Goal: Transaction & Acquisition: Purchase product/service

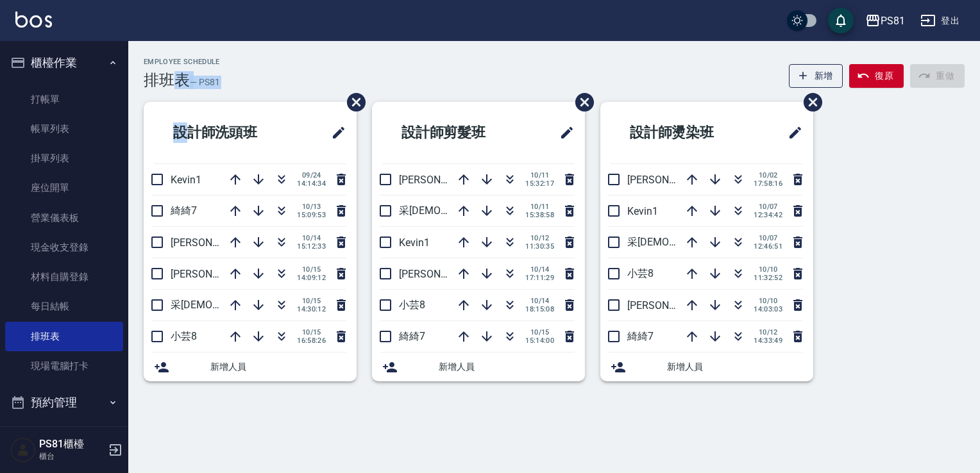
drag, startPoint x: 179, startPoint y: 69, endPoint x: 174, endPoint y: 189, distance: 120.0
click at [174, 189] on div "Employee Schedule 排班表 — PS81 新增 復原 重做 設計師洗頭班 Kevin1 [DATE] 14:14:34 綺綺7 [DATE] …" at bounding box center [554, 227] width 852 height 339
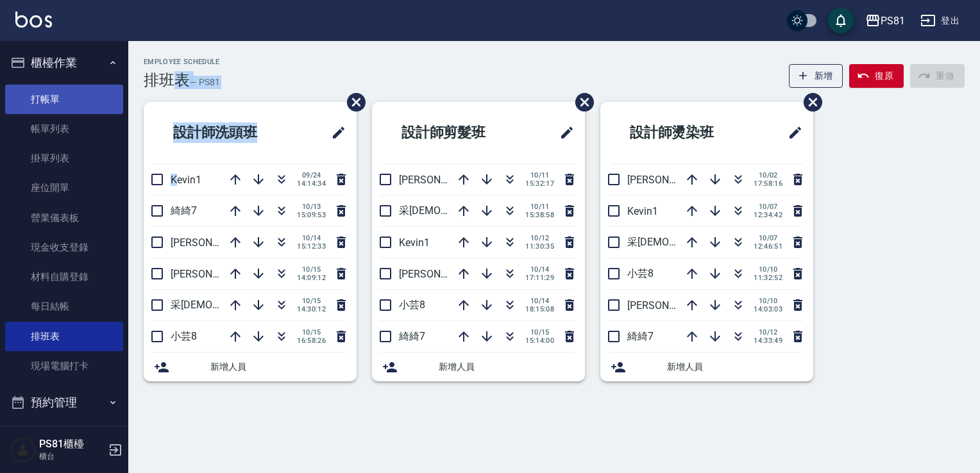
click at [22, 91] on link "打帳單" at bounding box center [64, 99] width 118 height 29
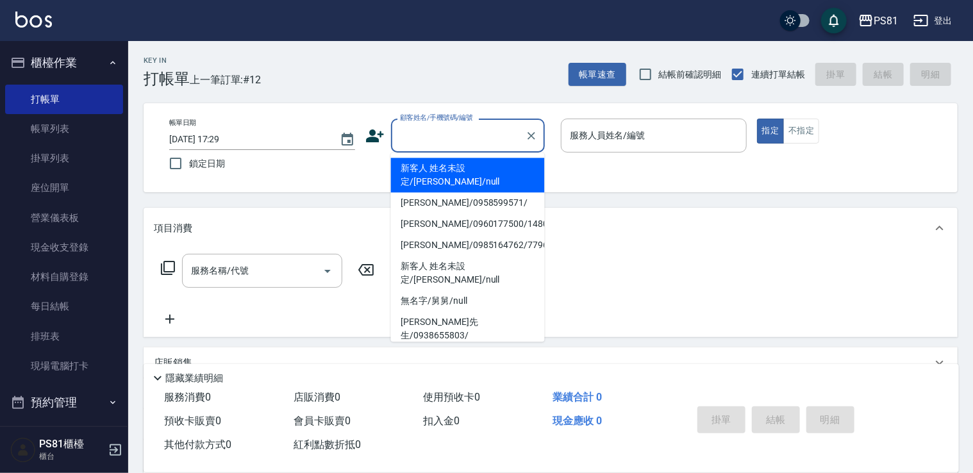
click at [467, 146] on input "顧客姓名/手機號碼/編號" at bounding box center [458, 135] width 123 height 22
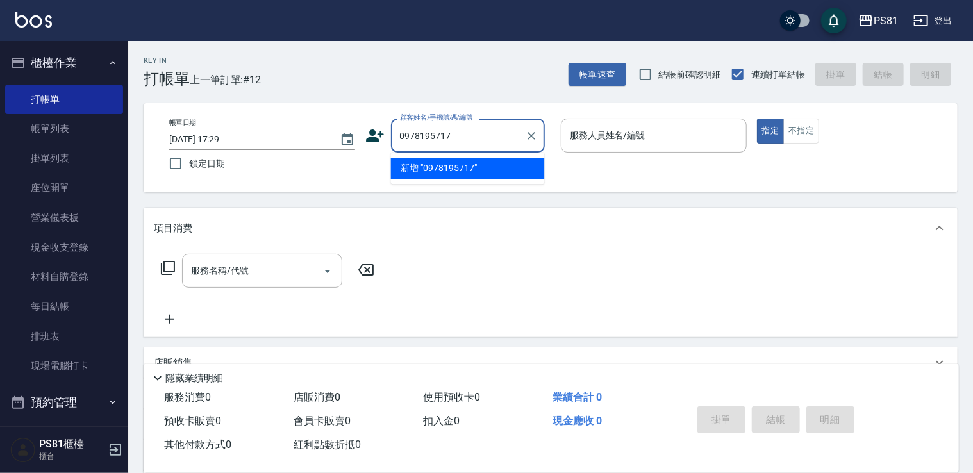
click at [455, 165] on li "新增 "0978195717"" at bounding box center [468, 168] width 154 height 21
type input "0978195717"
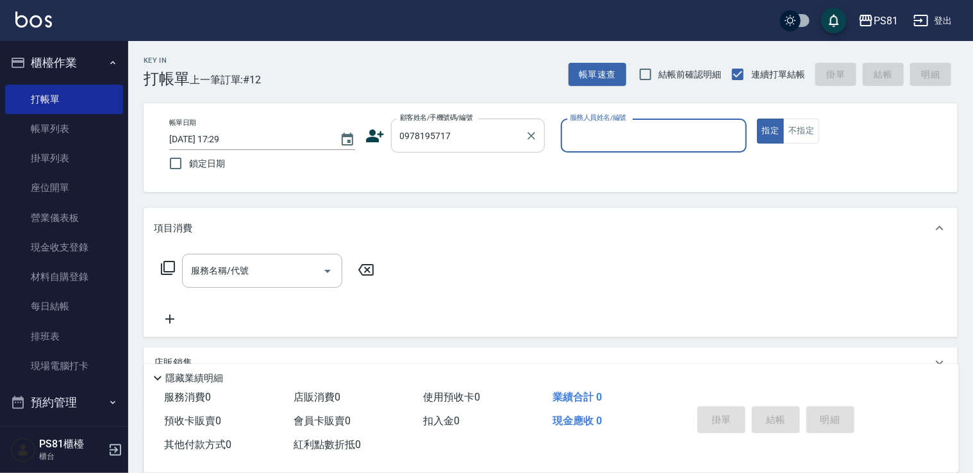
click at [473, 135] on input "0978195717" at bounding box center [458, 135] width 123 height 22
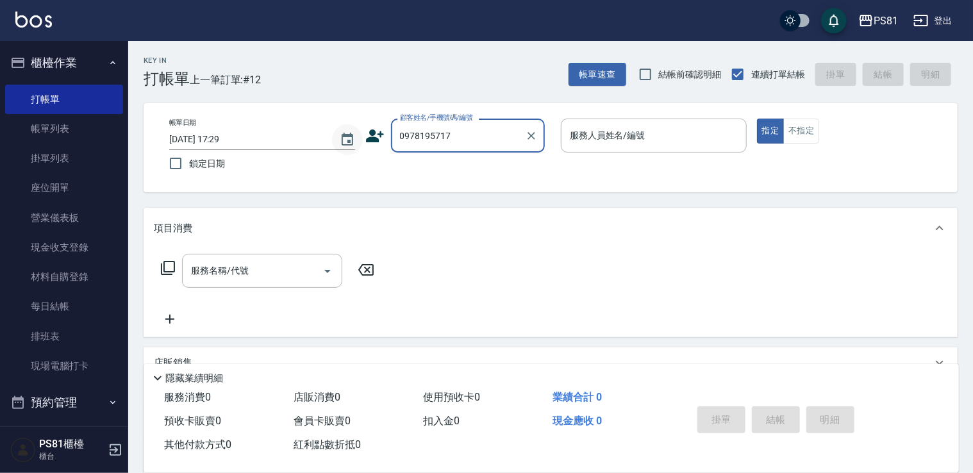
drag, startPoint x: 464, startPoint y: 131, endPoint x: 362, endPoint y: 137, distance: 102.8
click at [362, 137] on div "帳單日期 [DATE] 17:29 鎖定日期 顧客姓名/手機號碼/編號 0978195717 顧客姓名/手機號碼/編號 服務人員姓名/編號 服務人員姓名/編號…" at bounding box center [551, 148] width 784 height 58
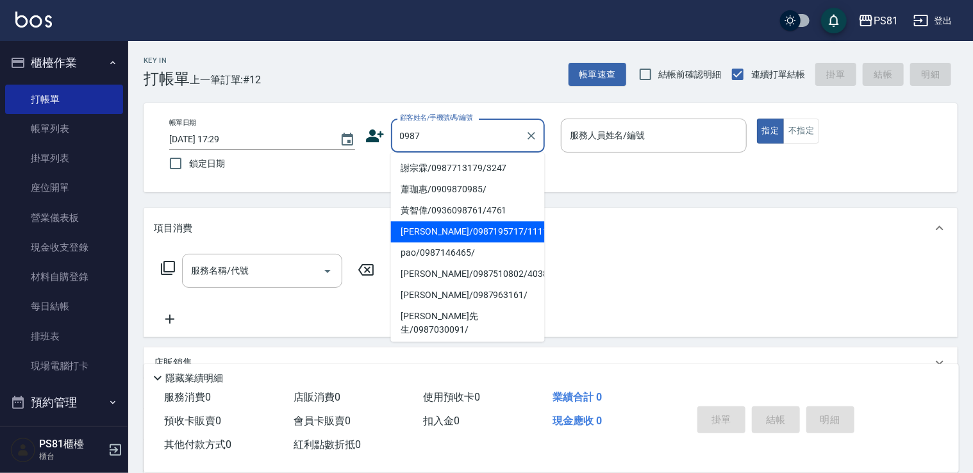
drag, startPoint x: 459, startPoint y: 235, endPoint x: 596, endPoint y: 194, distance: 142.8
click at [461, 233] on li "[PERSON_NAME]/0987195717/111111" at bounding box center [468, 231] width 154 height 21
type input "[PERSON_NAME]/0987195717/111111"
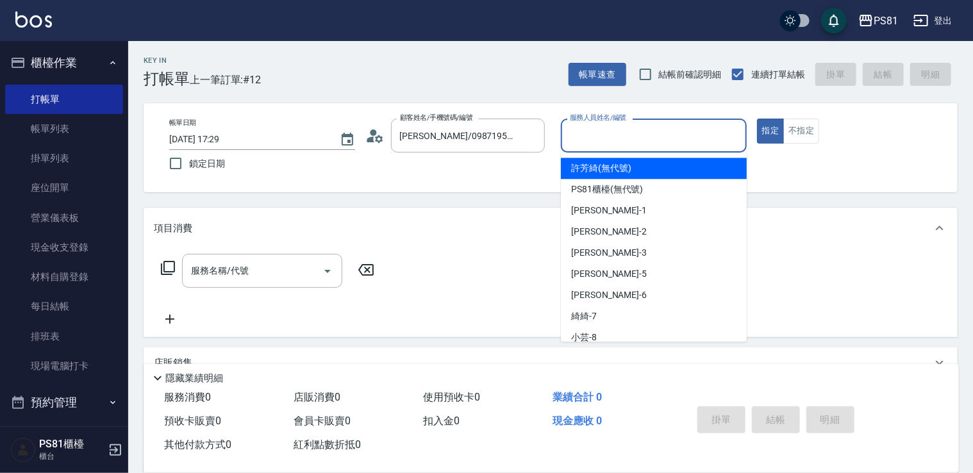
click at [598, 131] on input "服務人員姓名/編號" at bounding box center [654, 135] width 174 height 22
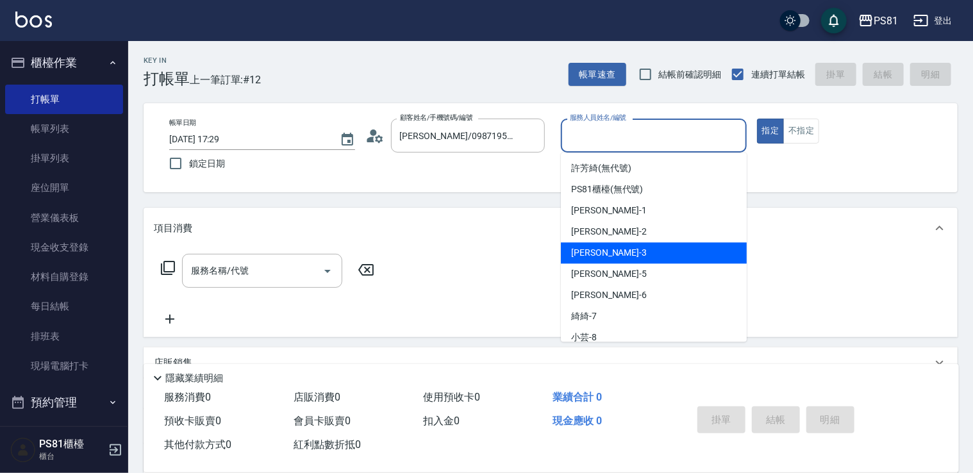
click at [605, 255] on div "[PERSON_NAME] -3" at bounding box center [654, 252] width 186 height 21
type input "[PERSON_NAME]-3"
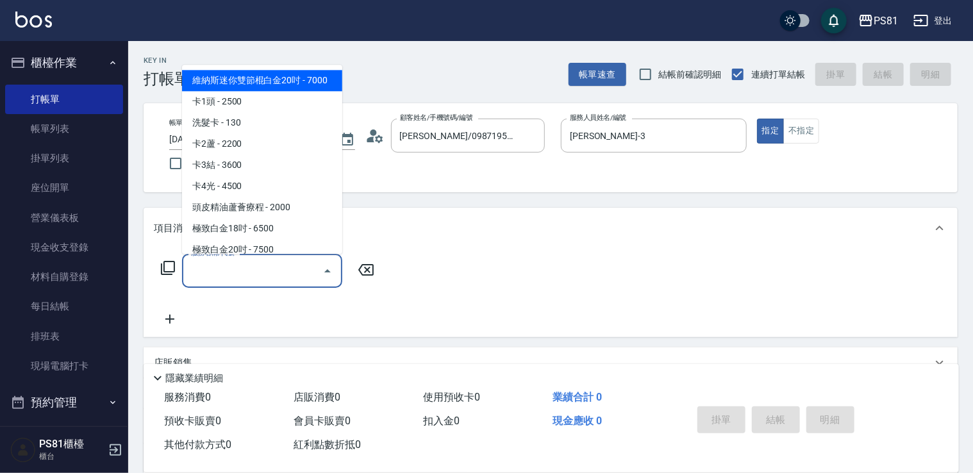
click at [233, 264] on input "服務名稱/代號" at bounding box center [253, 271] width 130 height 22
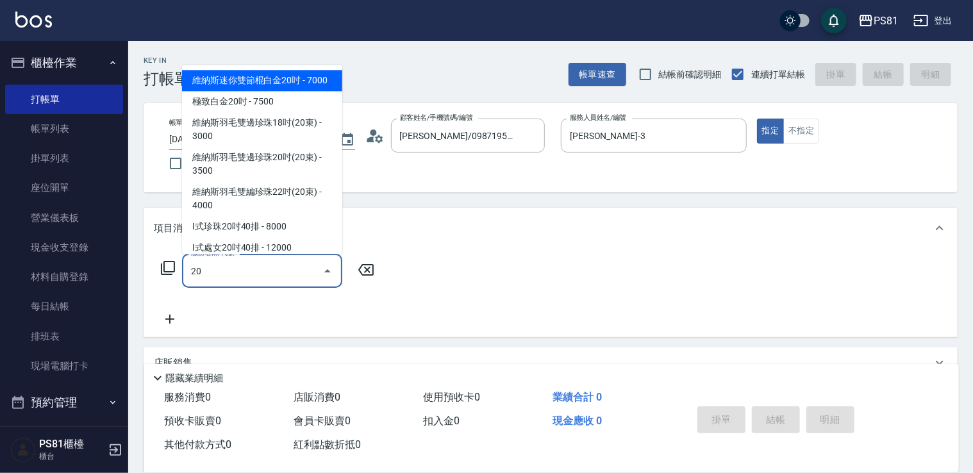
type input "201"
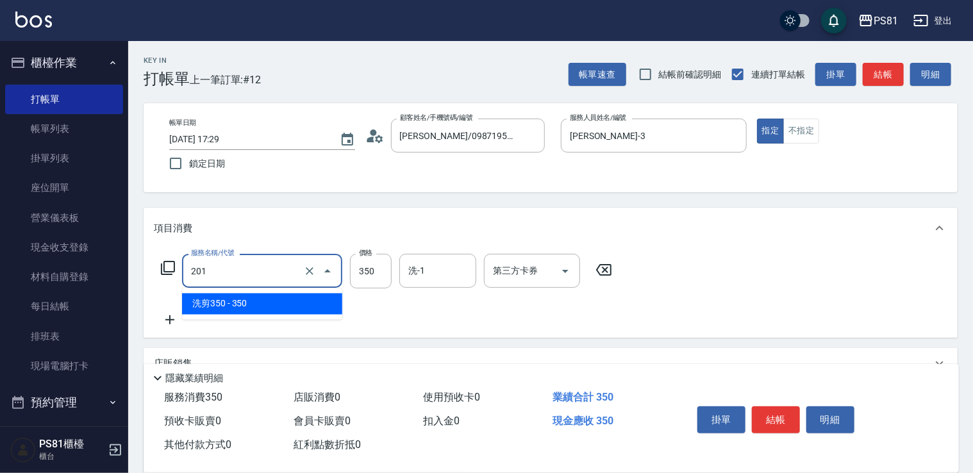
drag, startPoint x: 206, startPoint y: 274, endPoint x: 174, endPoint y: 280, distance: 32.5
click at [174, 280] on div "服務名稱/代號 201 服務名稱/代號 價格 350 價格 洗-1 洗-1 第三方卡券 第三方卡券" at bounding box center [387, 271] width 466 height 35
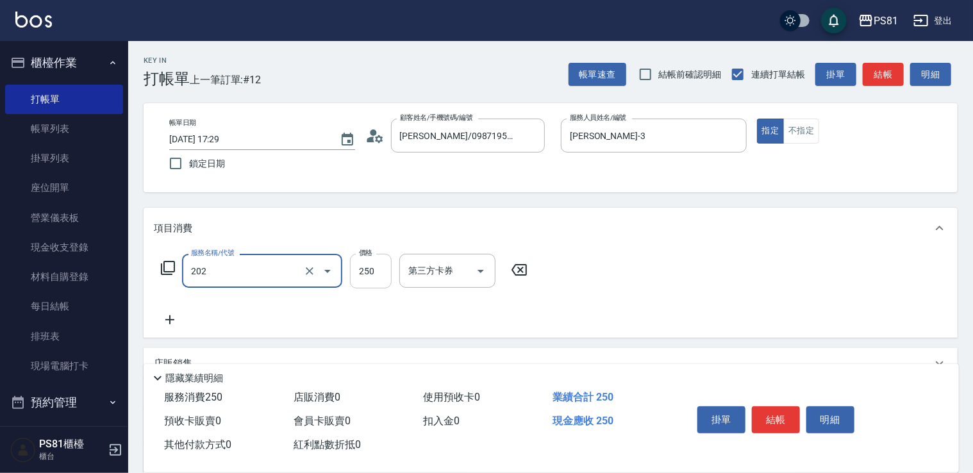
type input "單剪250(202)"
click at [386, 273] on input "250" at bounding box center [371, 271] width 42 height 35
type input "350"
click at [172, 323] on icon at bounding box center [170, 319] width 32 height 15
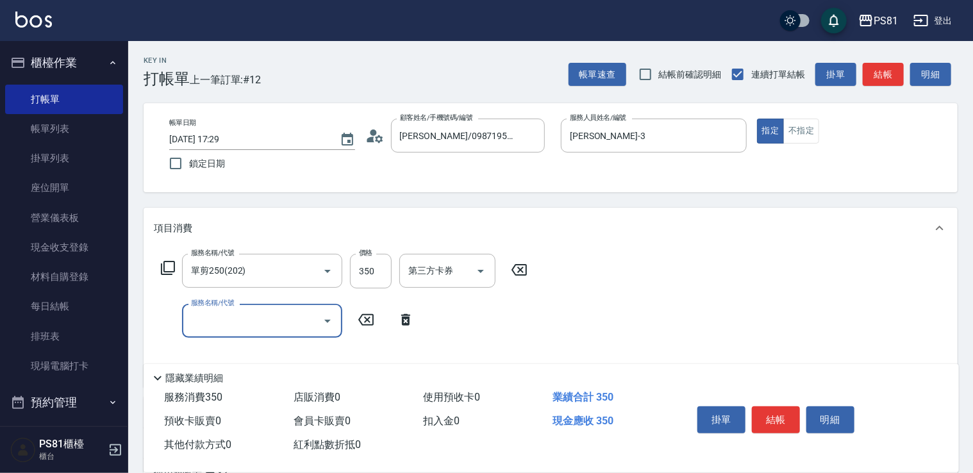
click at [226, 317] on input "服務名稱/代號" at bounding box center [253, 321] width 130 height 22
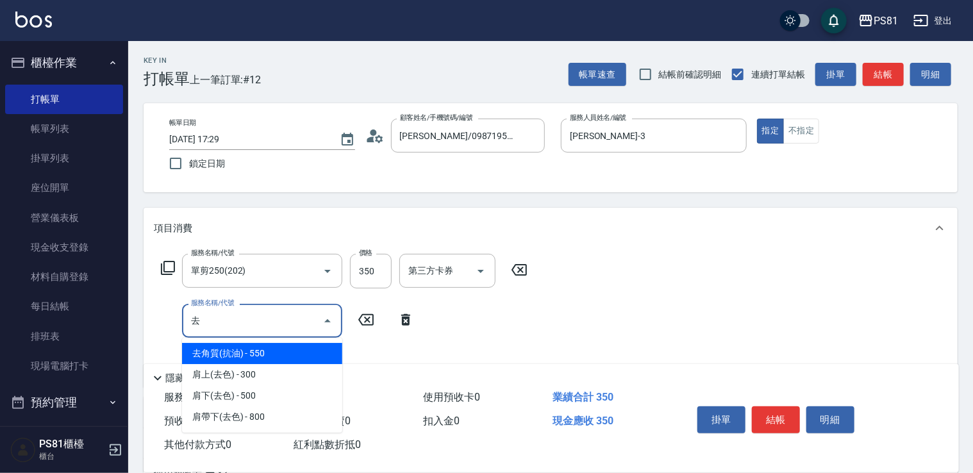
click at [285, 349] on span "去角質(抗油) - 550" at bounding box center [262, 353] width 160 height 21
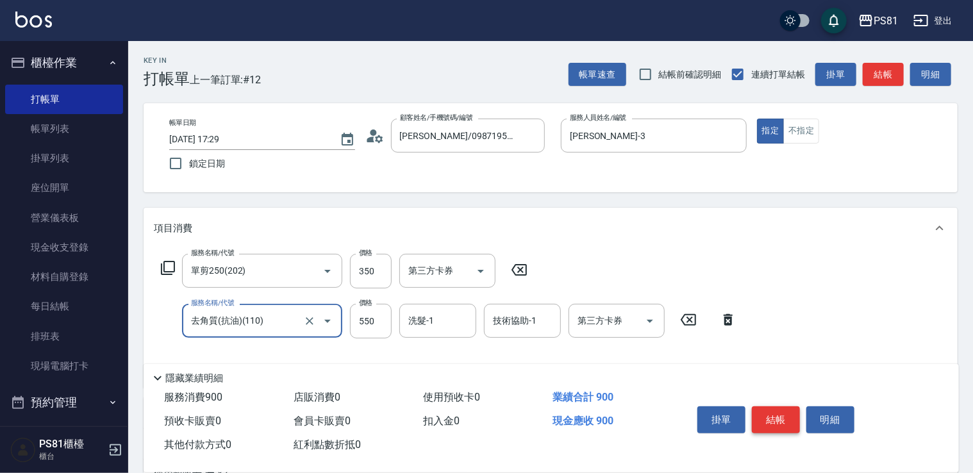
type input "去角質(抗油)(110)"
drag, startPoint x: 787, startPoint y: 410, endPoint x: 788, endPoint y: 417, distance: 6.4
click at [788, 417] on button "結帳" at bounding box center [776, 420] width 48 height 27
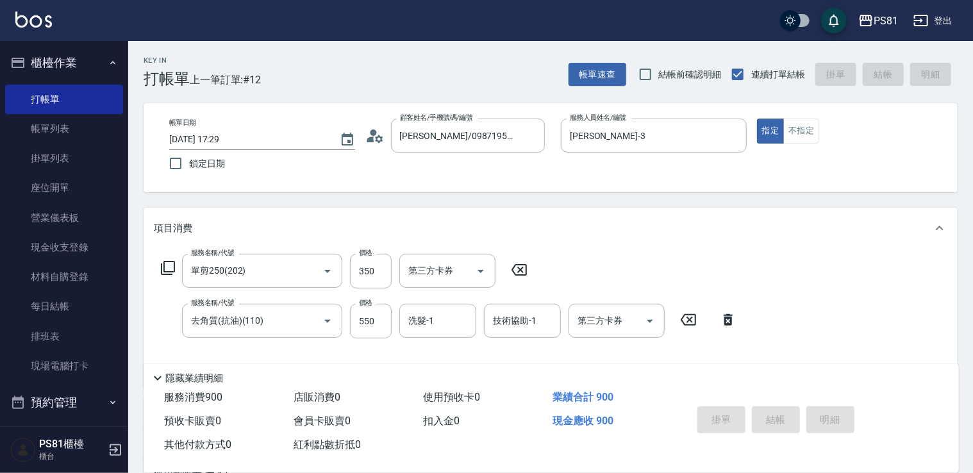
type input "[DATE] 17:30"
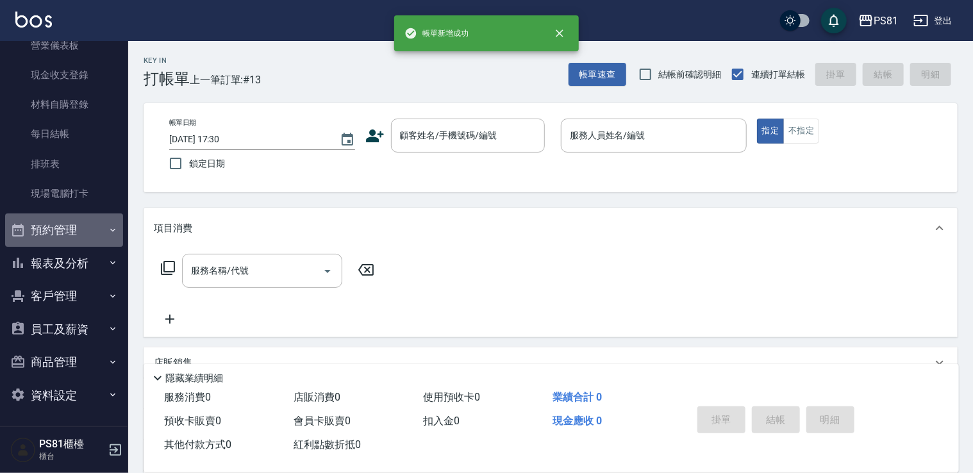
click at [69, 234] on button "預約管理" at bounding box center [64, 230] width 118 height 33
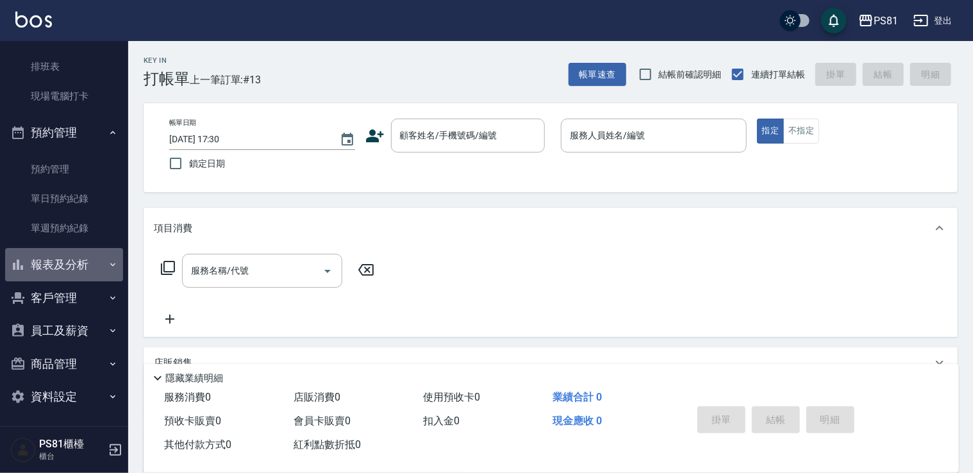
click at [77, 267] on button "報表及分析" at bounding box center [64, 264] width 118 height 33
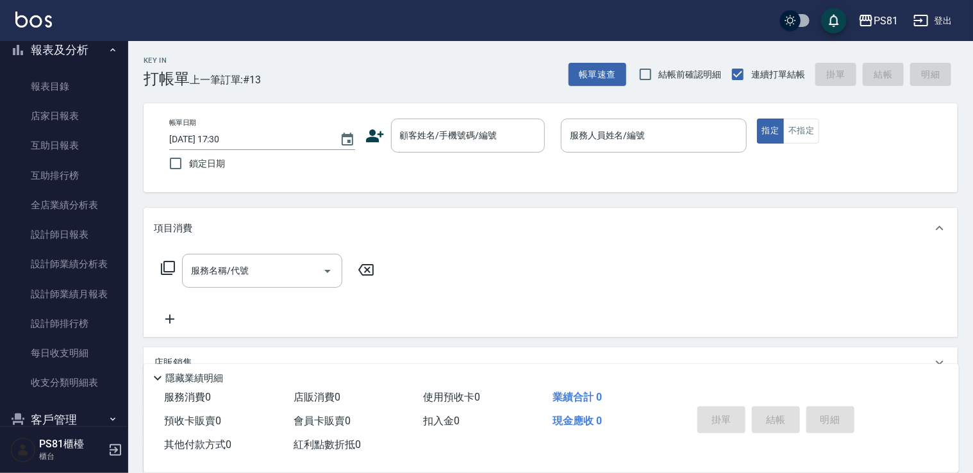
scroll to position [591, 0]
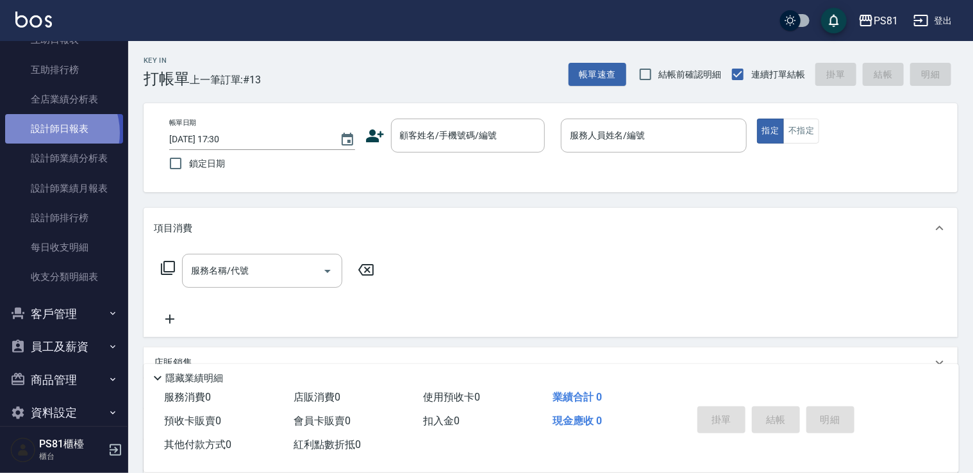
click at [49, 132] on link "設計師日報表" at bounding box center [64, 128] width 118 height 29
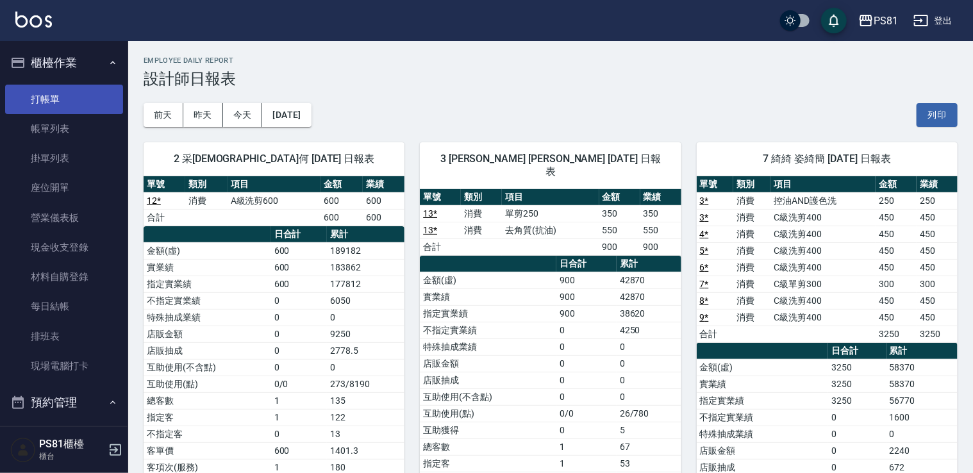
click at [49, 91] on link "打帳單" at bounding box center [64, 99] width 118 height 29
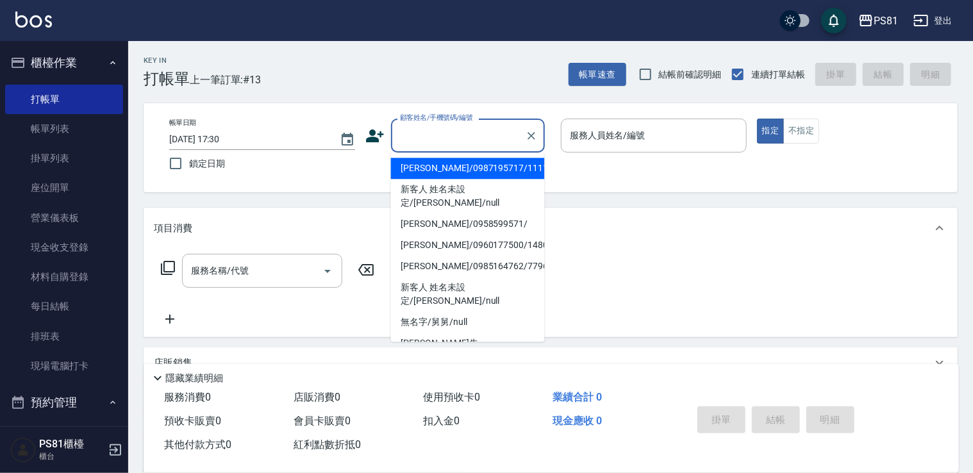
drag, startPoint x: 468, startPoint y: 140, endPoint x: 470, endPoint y: 181, distance: 41.1
click at [467, 140] on input "顧客姓名/手機號碼/編號" at bounding box center [458, 135] width 123 height 22
drag, startPoint x: 453, startPoint y: 165, endPoint x: 560, endPoint y: 156, distance: 108.1
click at [455, 165] on li "[PERSON_NAME]/0987195717/111111" at bounding box center [468, 168] width 154 height 21
type input "[PERSON_NAME]/0987195717/111111"
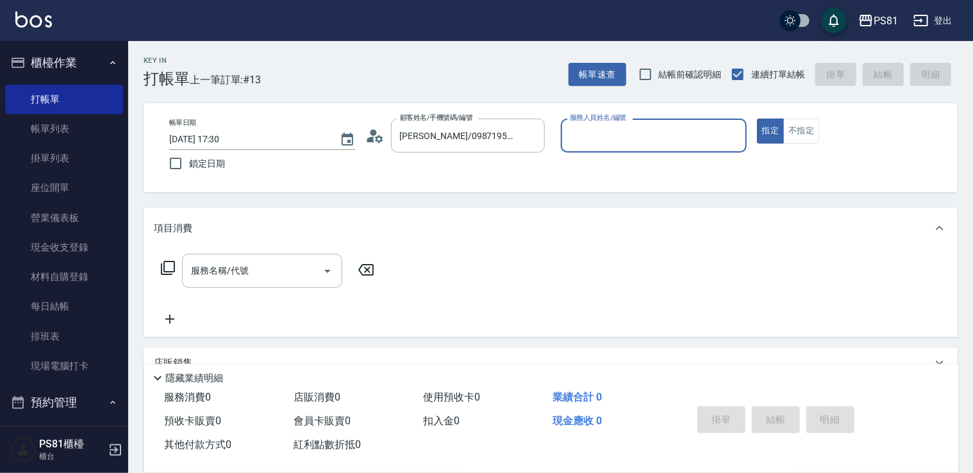
drag, startPoint x: 614, startPoint y: 131, endPoint x: 618, endPoint y: 149, distance: 18.4
click at [616, 139] on input "服務人員姓名/編號" at bounding box center [654, 135] width 174 height 22
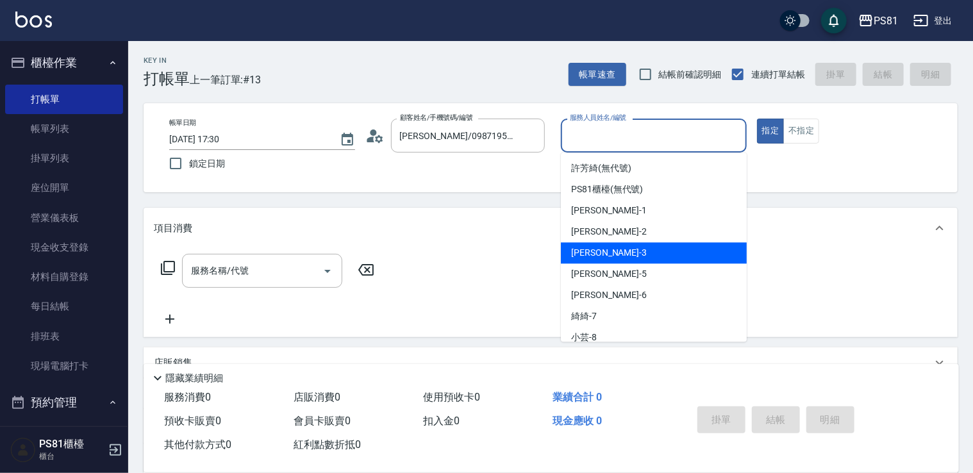
drag, startPoint x: 616, startPoint y: 258, endPoint x: 369, endPoint y: 242, distance: 247.4
click at [600, 261] on div "[PERSON_NAME] -3" at bounding box center [654, 252] width 186 height 21
type input "[PERSON_NAME]-3"
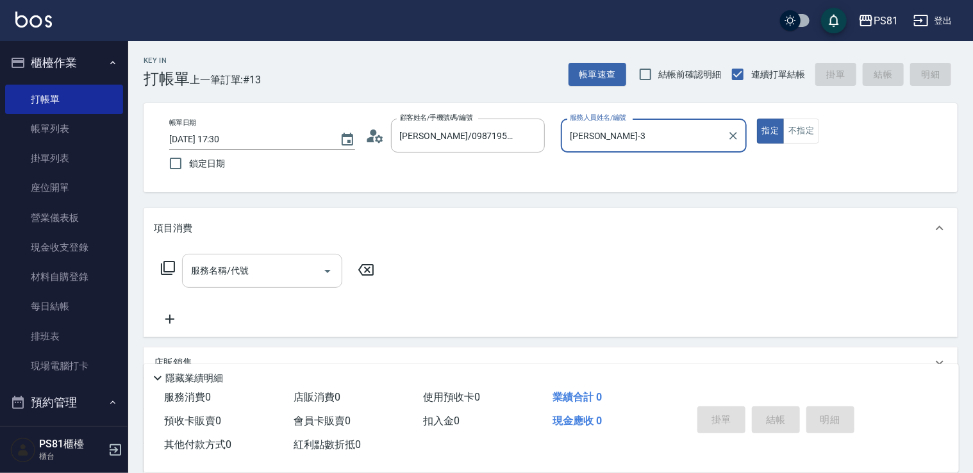
drag, startPoint x: 223, startPoint y: 292, endPoint x: 219, endPoint y: 283, distance: 9.8
click at [221, 290] on div "服務名稱/代號 服務名稱/代號" at bounding box center [268, 290] width 228 height 73
click at [212, 271] on input "服務名稱/代號" at bounding box center [253, 271] width 130 height 22
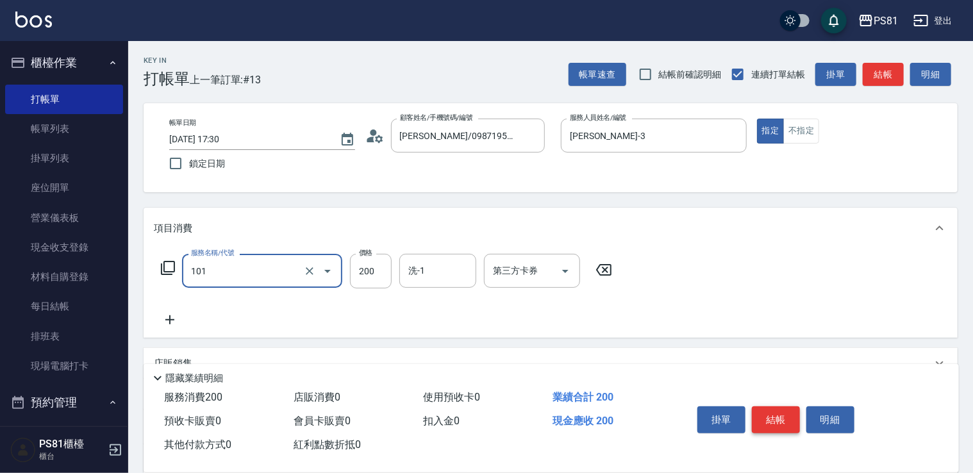
type input "一般洗髮(101)"
click at [796, 412] on button "結帳" at bounding box center [776, 420] width 48 height 27
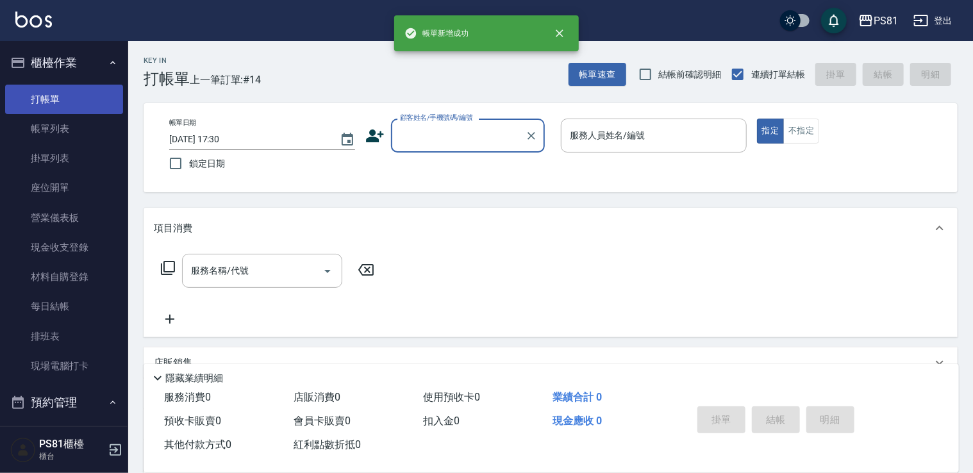
click at [74, 96] on link "打帳單" at bounding box center [64, 99] width 118 height 29
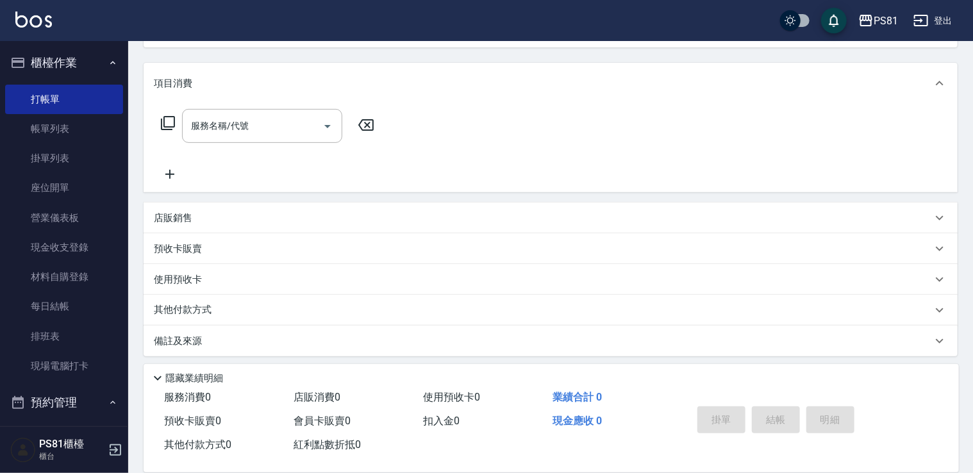
scroll to position [149, 0]
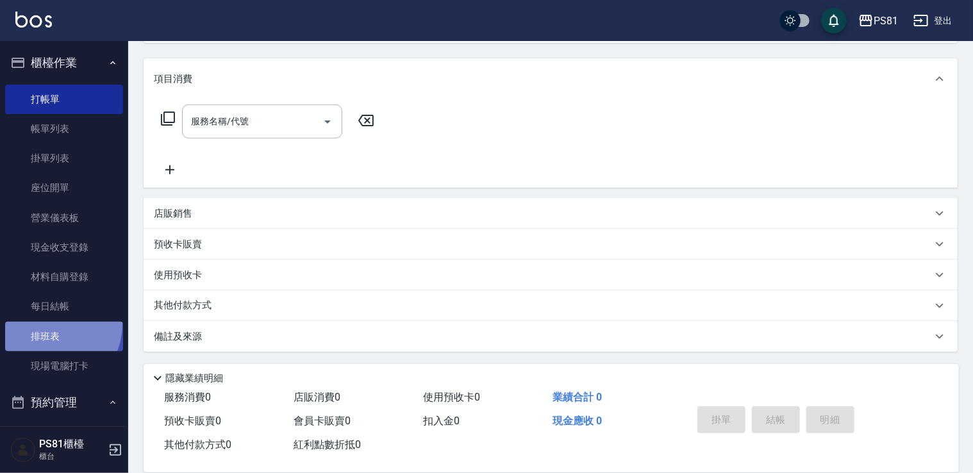
click at [46, 324] on link "排班表" at bounding box center [64, 336] width 118 height 29
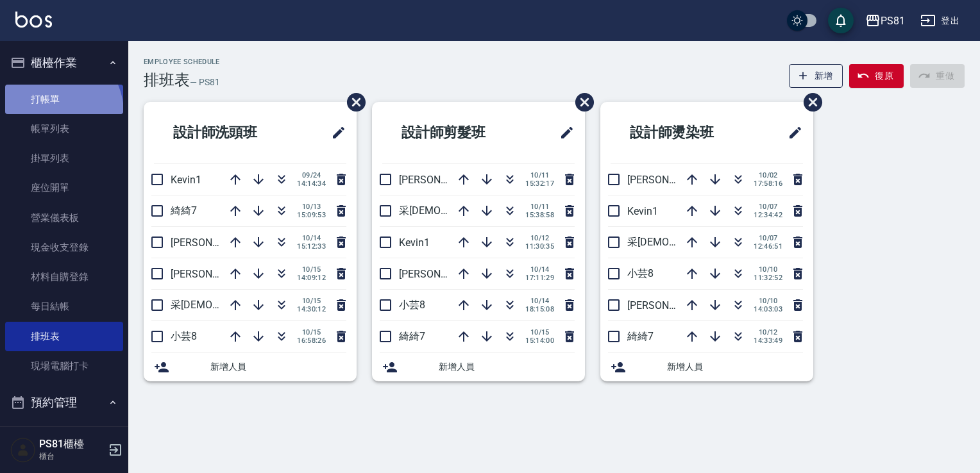
click at [53, 112] on link "打帳單" at bounding box center [64, 99] width 118 height 29
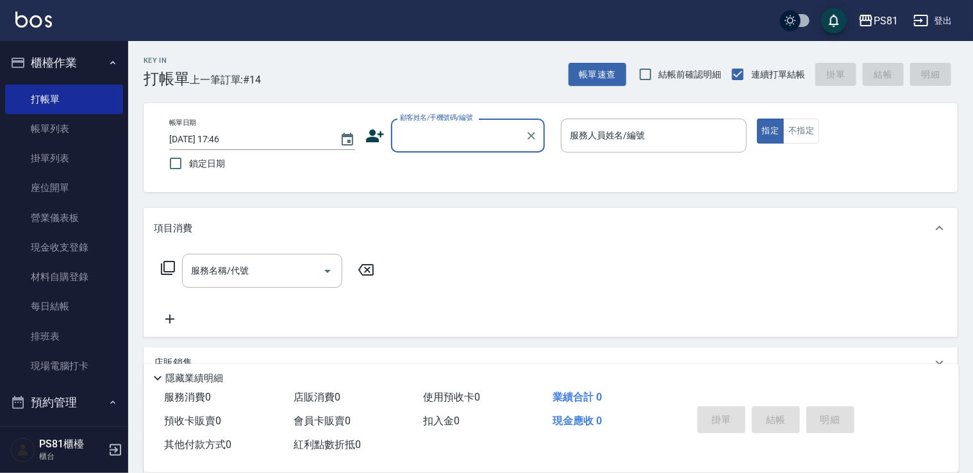
click at [431, 142] on input "顧客姓名/手機號碼/編號" at bounding box center [458, 135] width 123 height 22
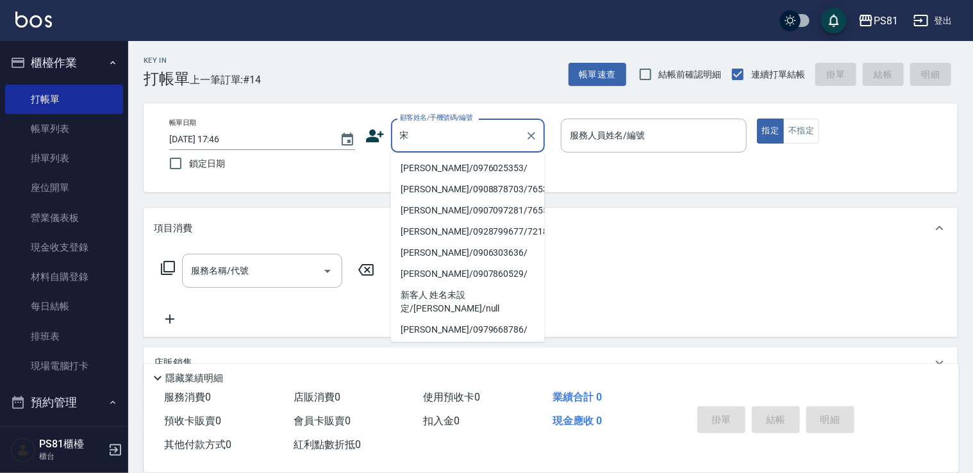
click at [440, 171] on li "[PERSON_NAME]/0976025353/" at bounding box center [468, 168] width 154 height 21
type input "[PERSON_NAME]/0976025353/"
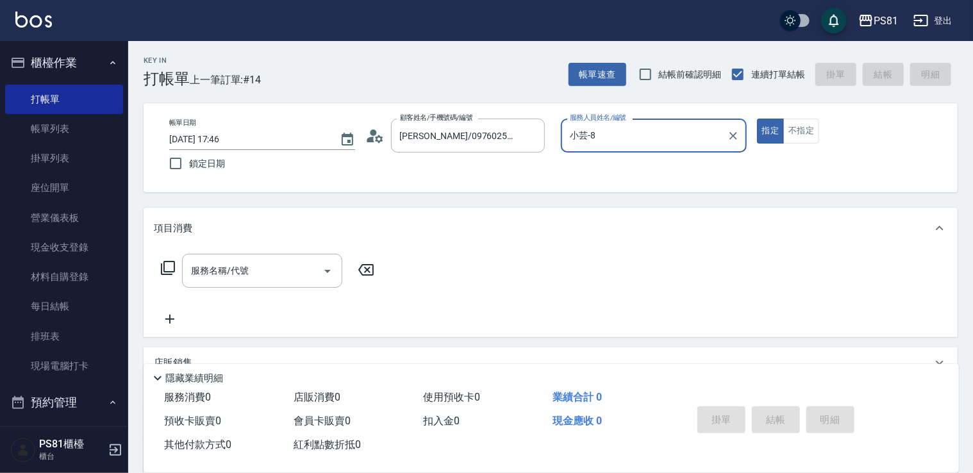
type input "小芸-8"
click at [274, 279] on input "服務名稱/代號" at bounding box center [253, 271] width 130 height 22
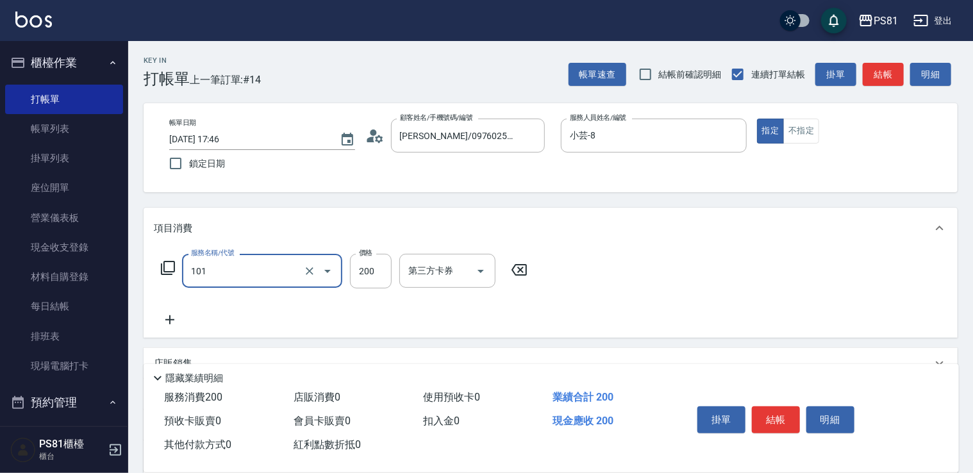
type input "一般洗髮(101)"
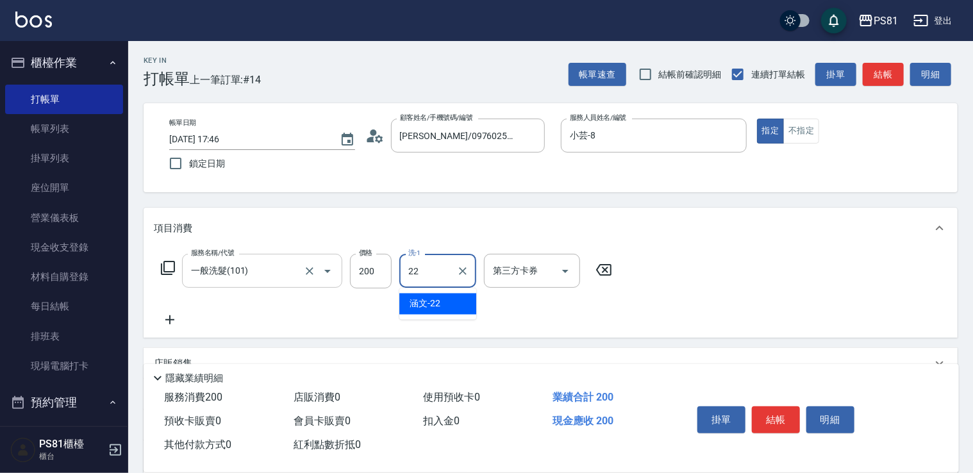
type input "涵文-22"
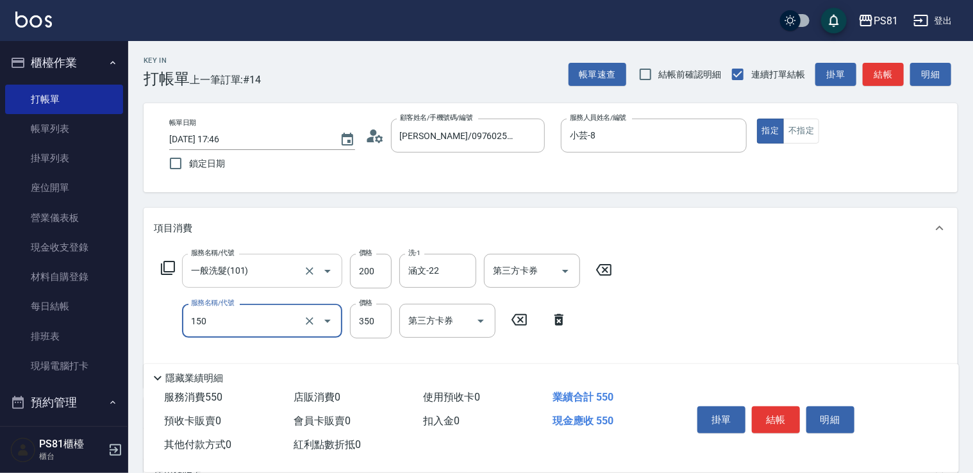
type input "精油按摩(150)"
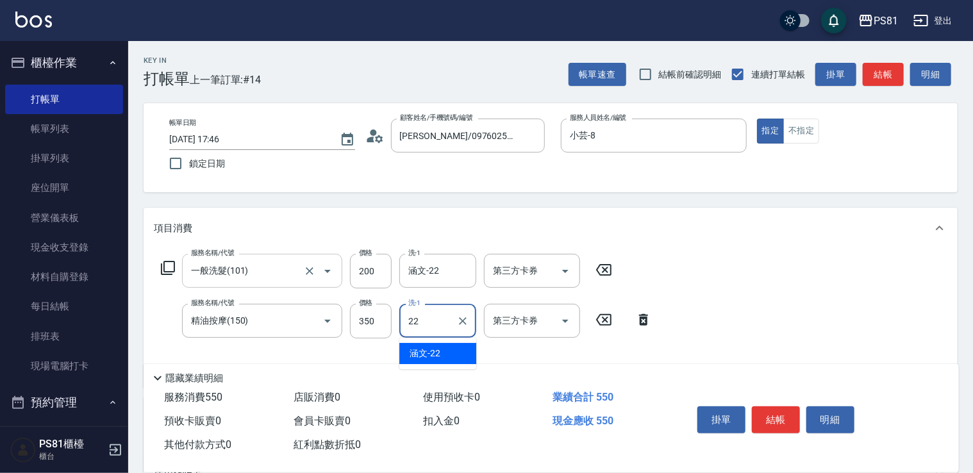
type input "涵文-22"
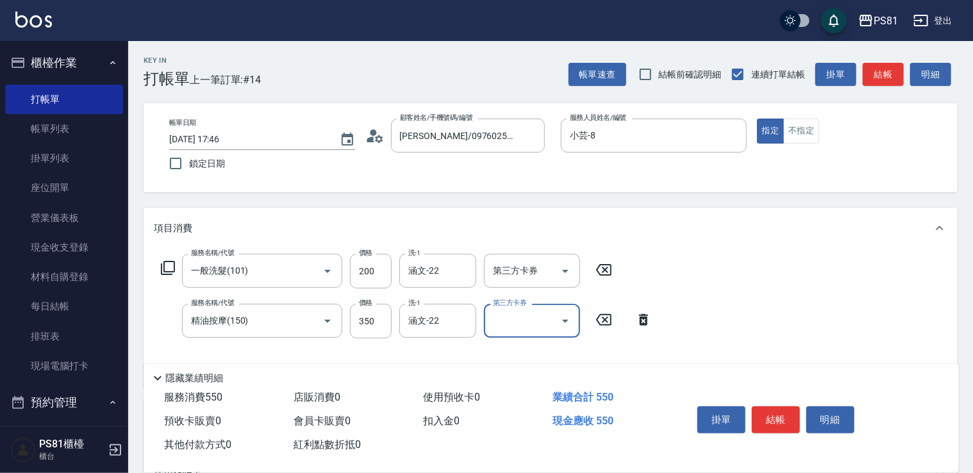
click at [779, 407] on button "結帳" at bounding box center [776, 420] width 48 height 27
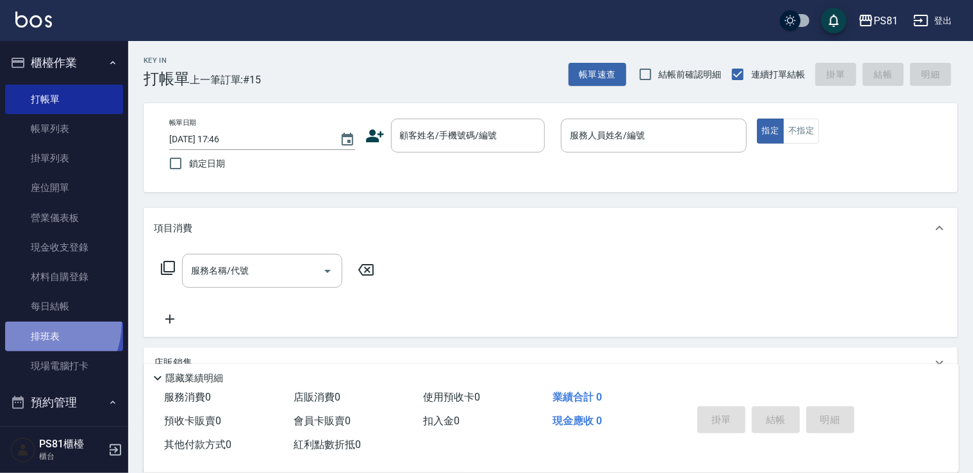
click at [33, 323] on link "排班表" at bounding box center [64, 336] width 118 height 29
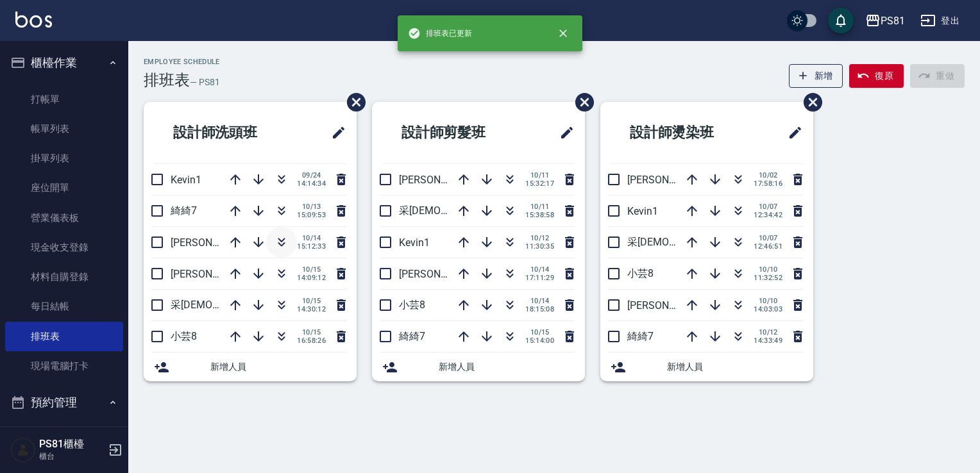
click at [280, 242] on icon "button" at bounding box center [281, 240] width 7 height 4
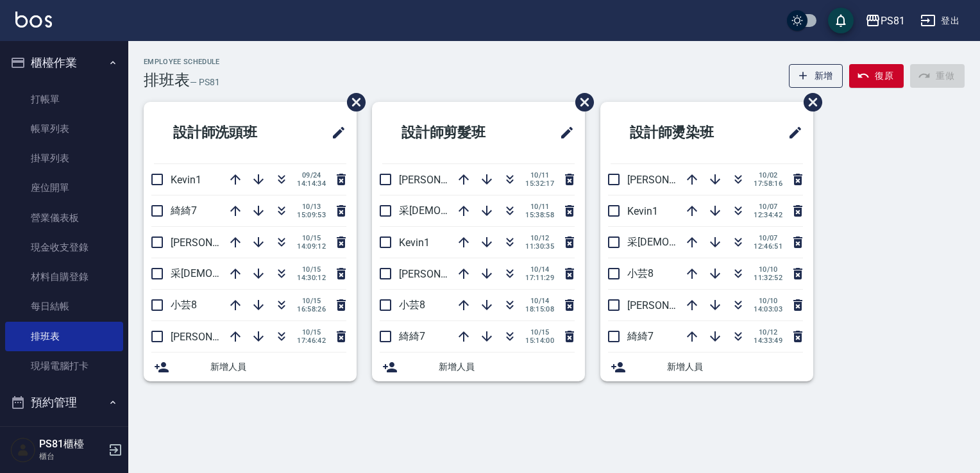
click at [53, 80] on ul "打帳單 帳單列表 掛單列表 座位開單 營業儀表板 現金收支登錄 材料自購登錄 每日結帳 排班表 現場電腦打卡" at bounding box center [64, 233] width 118 height 307
click at [52, 86] on link "打帳單" at bounding box center [64, 99] width 118 height 29
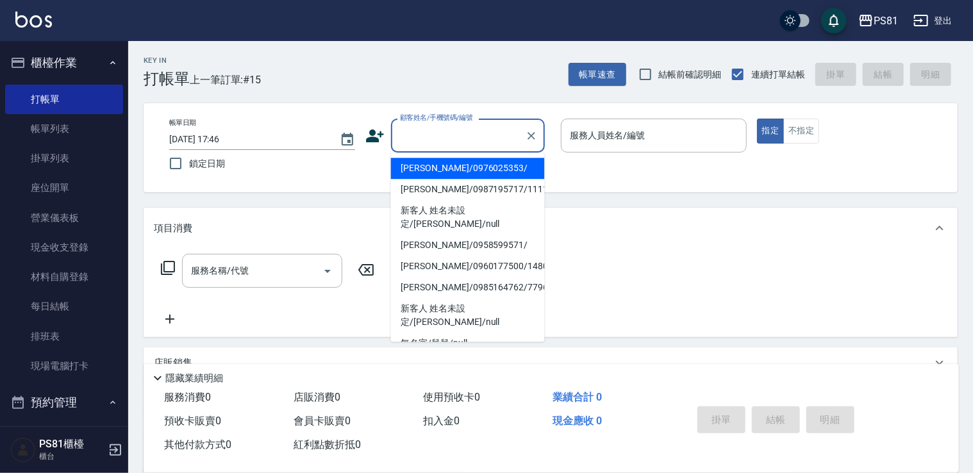
click at [492, 146] on input "顧客姓名/手機號碼/編號" at bounding box center [458, 135] width 123 height 22
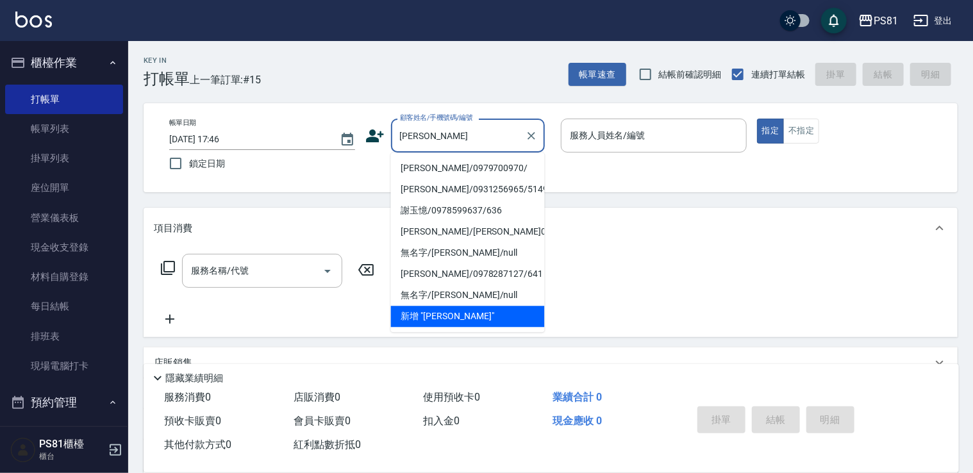
click at [460, 171] on li "[PERSON_NAME]/0979700970/" at bounding box center [468, 168] width 154 height 21
type input "[PERSON_NAME]/0979700970/"
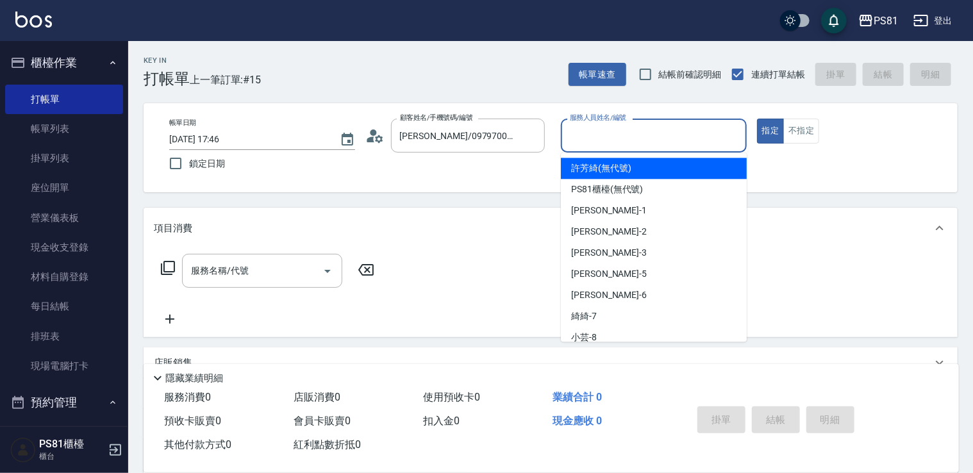
click at [652, 142] on input "服務人員姓名/編號" at bounding box center [654, 135] width 174 height 22
type input "小芸-8"
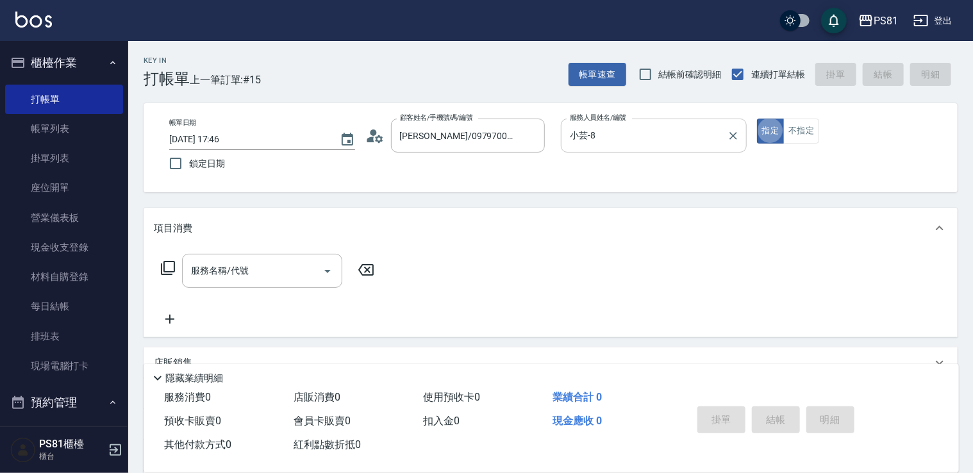
type button "true"
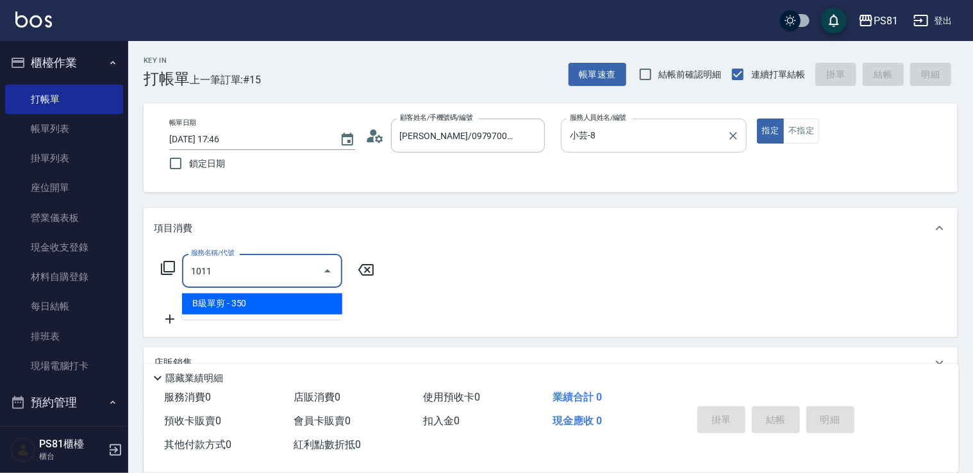
type input "B級單剪(1011)"
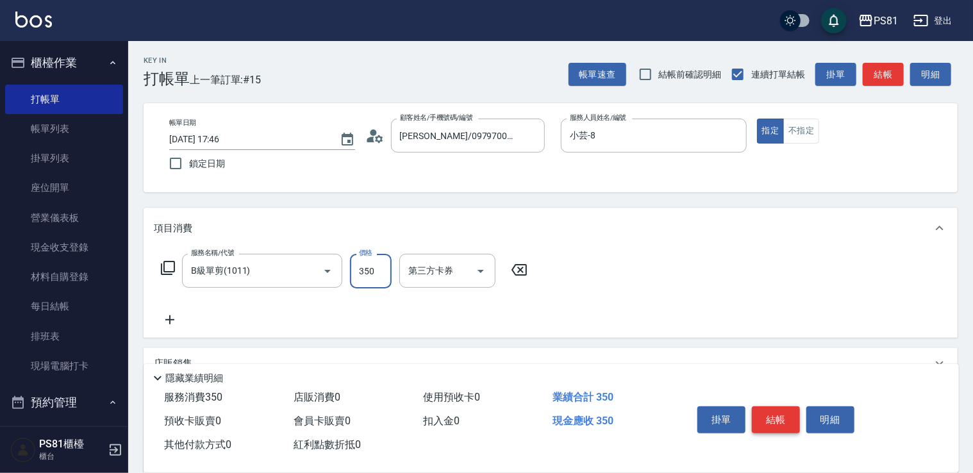
click at [774, 412] on button "結帳" at bounding box center [776, 420] width 48 height 27
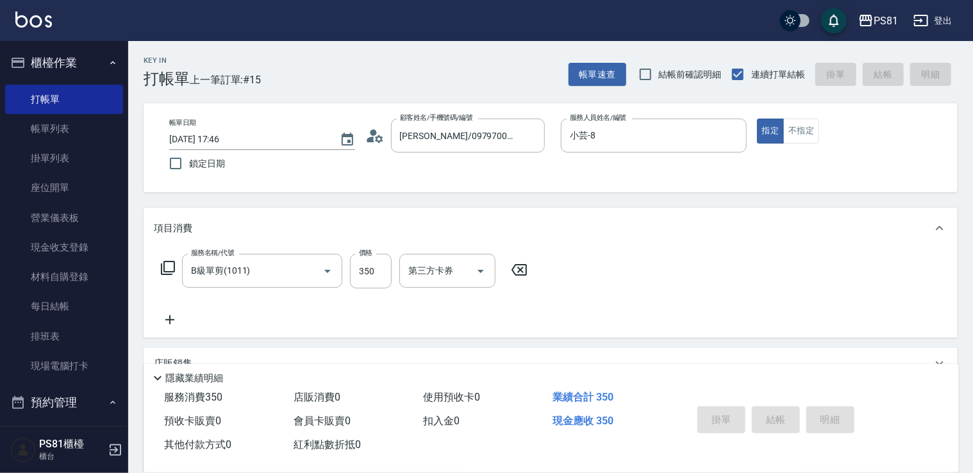
type input "[DATE] 17:47"
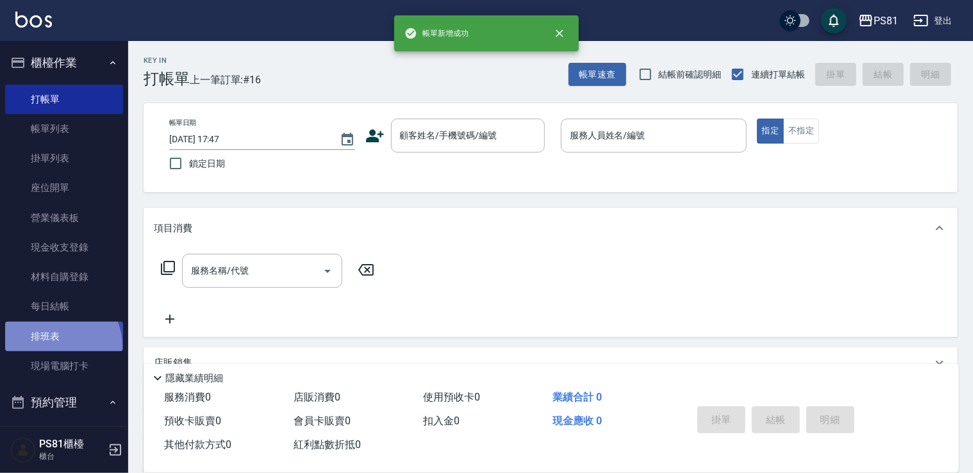
click at [60, 346] on link "排班表" at bounding box center [64, 336] width 118 height 29
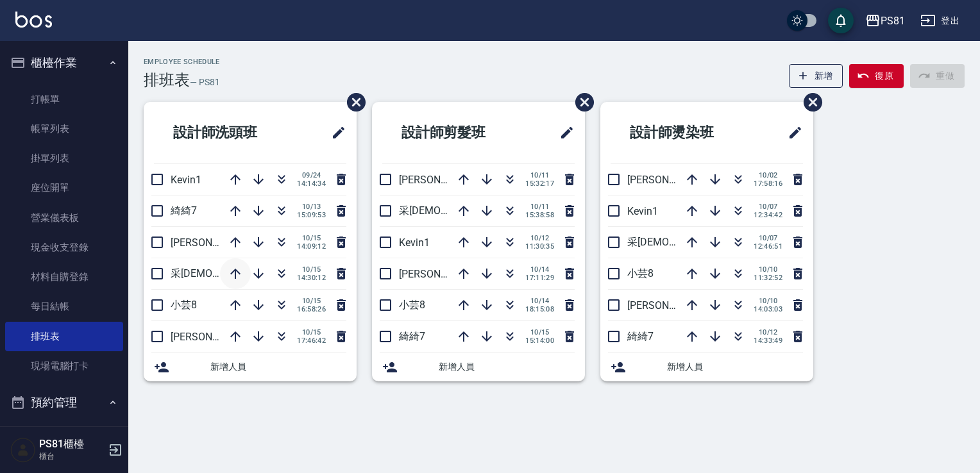
click at [237, 279] on icon "button" at bounding box center [235, 273] width 15 height 15
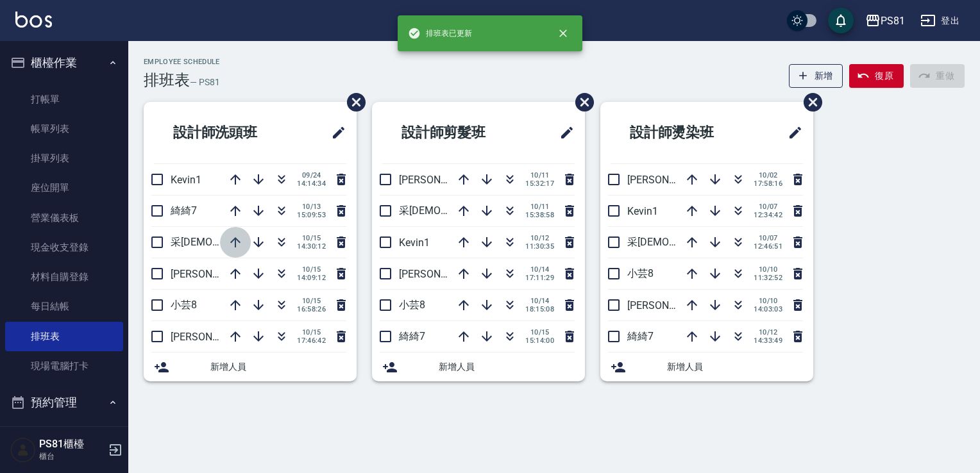
click at [236, 245] on icon "button" at bounding box center [235, 242] width 15 height 15
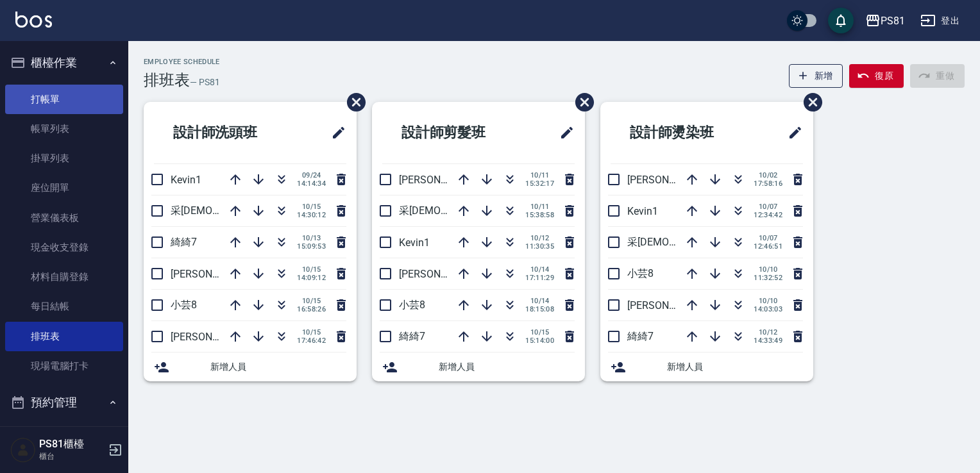
click at [39, 94] on link "打帳單" at bounding box center [64, 99] width 118 height 29
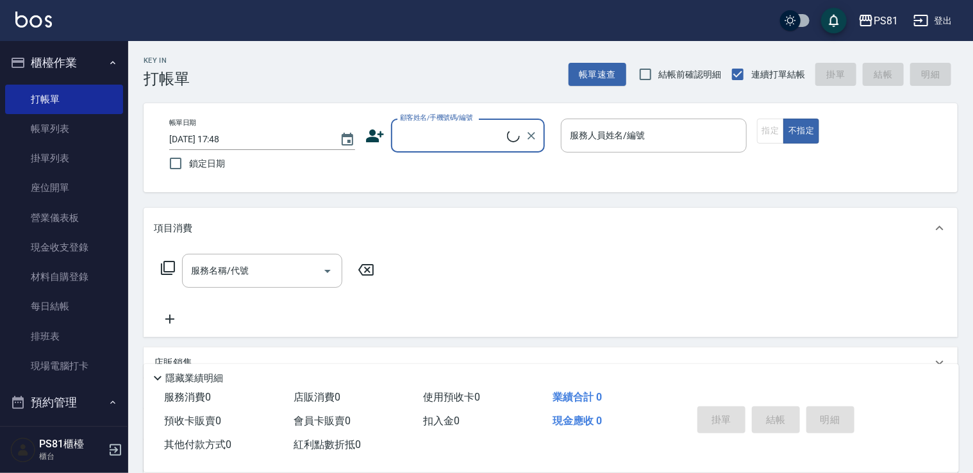
click at [221, 71] on div "Key In 打帳單 帳單速查 結帳前確認明細 連續打單結帳 掛單 結帳 明細" at bounding box center [543, 64] width 830 height 47
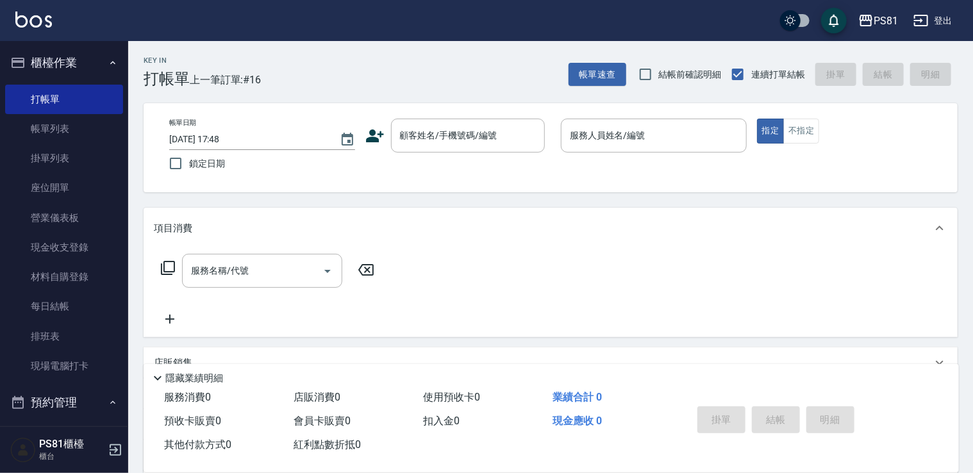
click at [299, 95] on div "Key In 打帳單 上一筆訂單:#16 帳單速查 結帳前確認明細 連續打單結帳 掛單 結帳 明細 帳單日期 [DATE] 17:48 鎖定日期 顧客姓名/手…" at bounding box center [550, 332] width 845 height 582
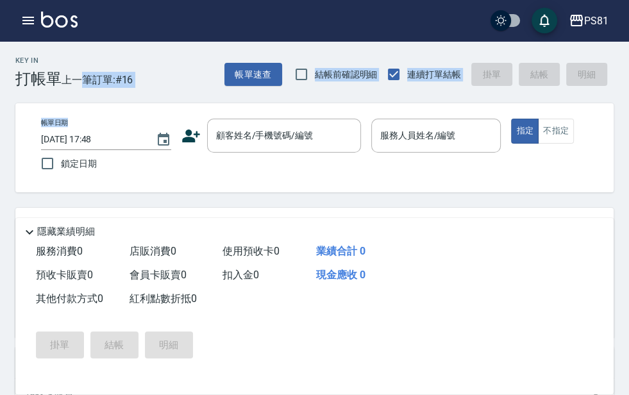
scroll to position [306, 0]
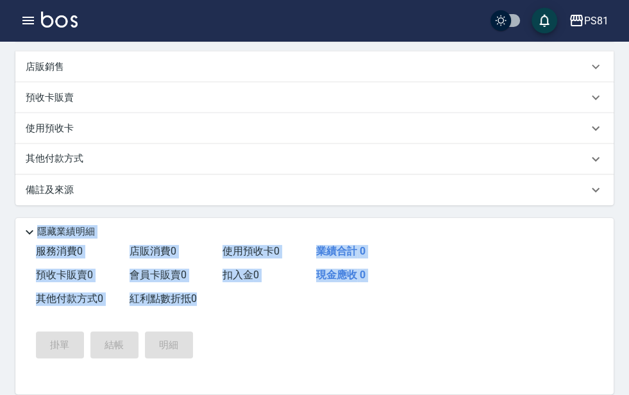
drag, startPoint x: 11, startPoint y: 441, endPoint x: -10, endPoint y: 445, distance: 21.6
click at [0, 395] on html "PS81 登出 櫃檯作業 打帳單 帳單列表 掛單列表 座位開單 營業儀表板 現金收支登錄 材料自購登錄 每日結帳 排班表 現場電腦打卡 預約管理 預約管理 單…" at bounding box center [314, 49] width 629 height 691
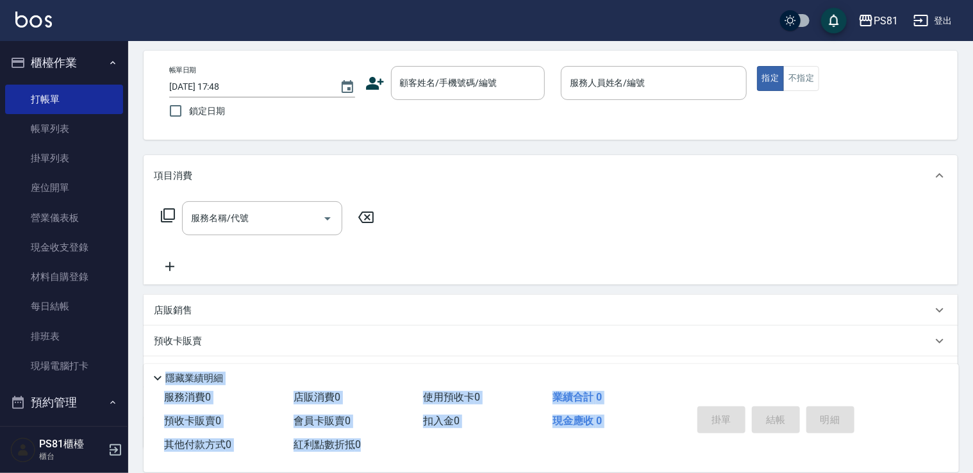
scroll to position [0, 0]
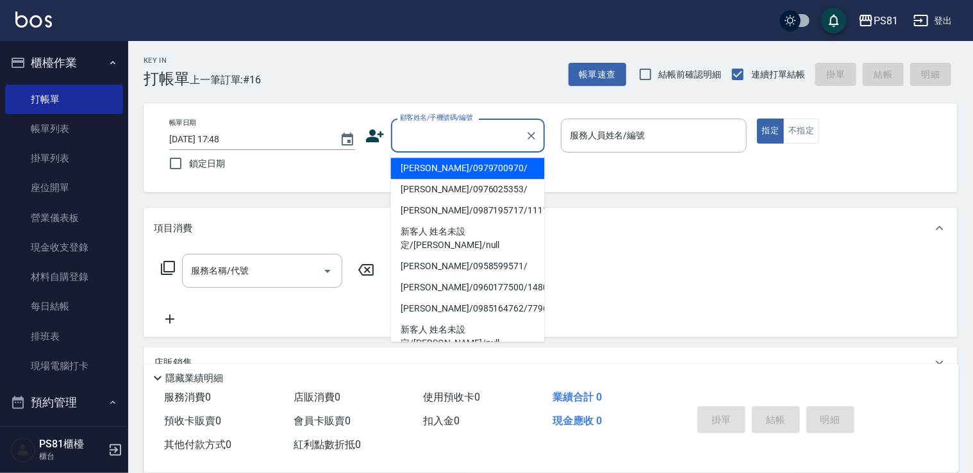
click at [448, 128] on input "顧客姓名/手機號碼/編號" at bounding box center [458, 135] width 123 height 22
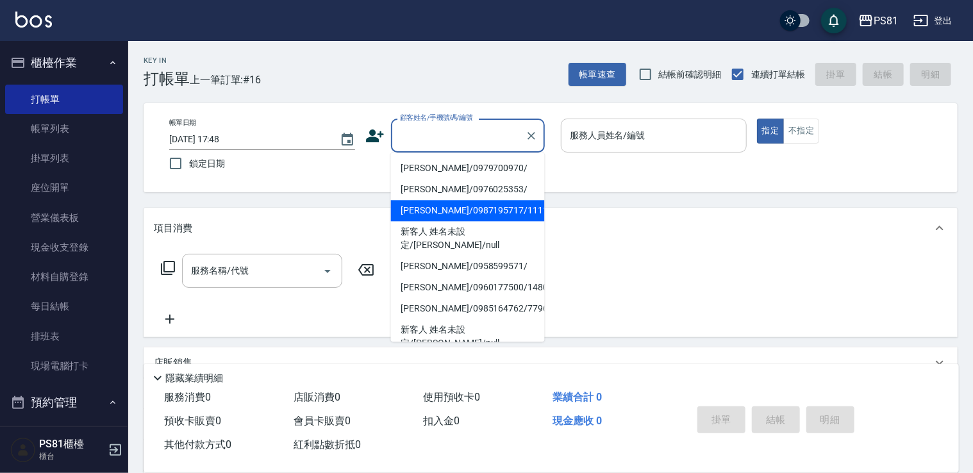
drag, startPoint x: 471, startPoint y: 206, endPoint x: 648, endPoint y: 148, distance: 186.4
click at [474, 205] on li "[PERSON_NAME]/0987195717/111111" at bounding box center [468, 210] width 154 height 21
type input "[PERSON_NAME]/0987195717/111111"
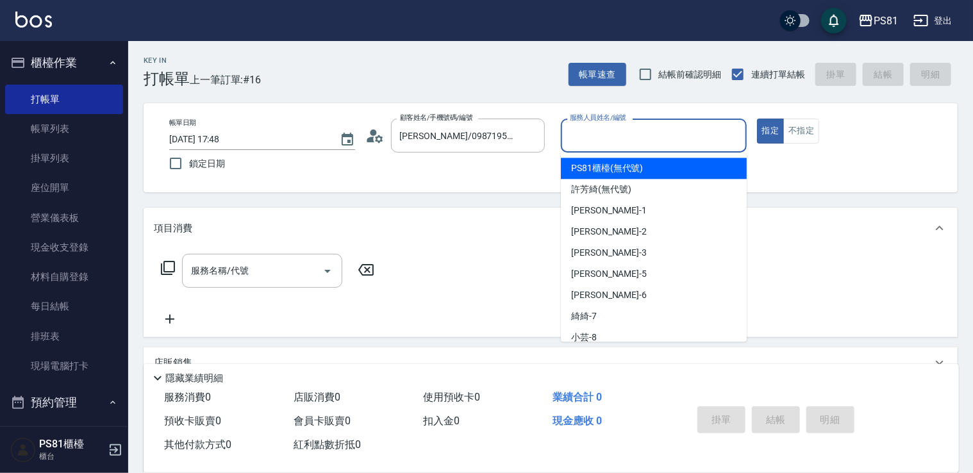
click at [655, 127] on input "服務人員姓名/編號" at bounding box center [654, 135] width 174 height 22
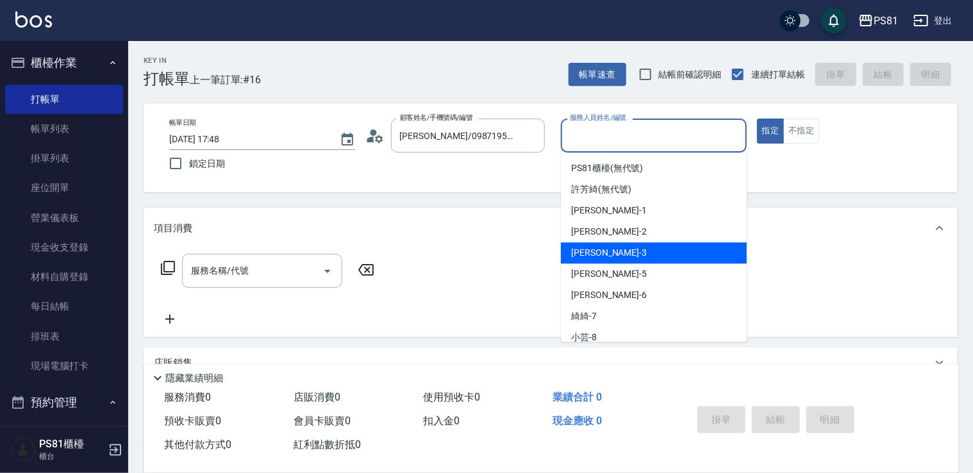
drag, startPoint x: 593, startPoint y: 259, endPoint x: 666, endPoint y: 224, distance: 81.5
click at [596, 257] on span "[PERSON_NAME] -3" at bounding box center [609, 252] width 76 height 13
type input "[PERSON_NAME]-3"
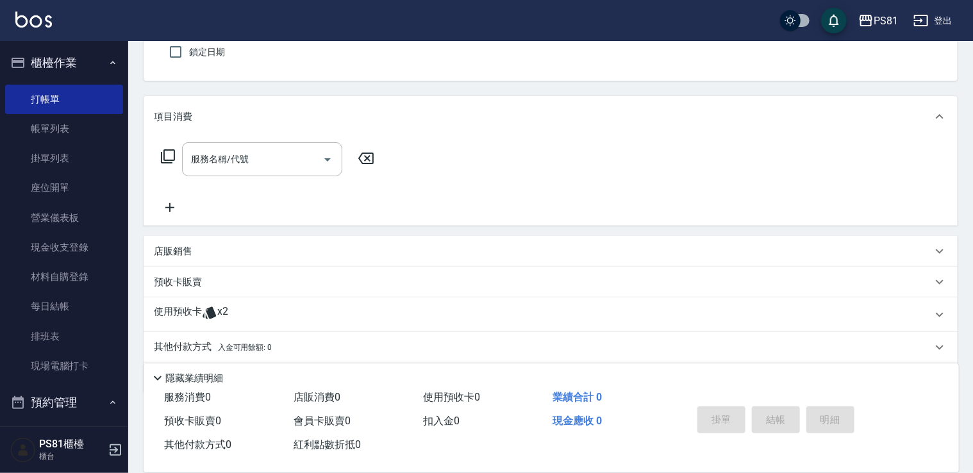
scroll to position [90, 0]
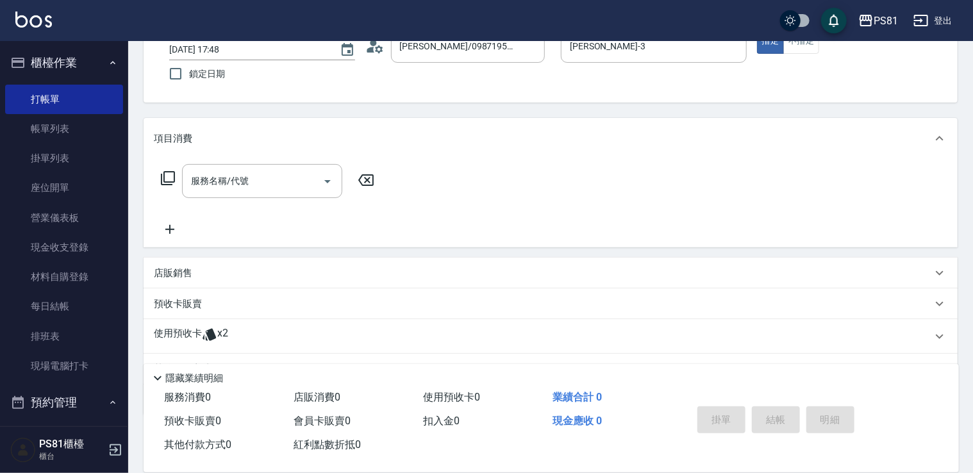
click at [200, 271] on div "店販銷售" at bounding box center [543, 273] width 779 height 13
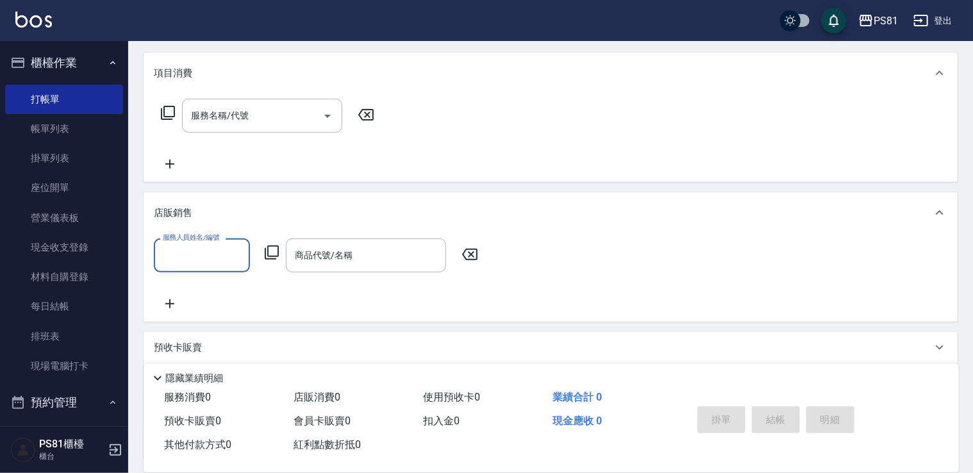
scroll to position [262, 0]
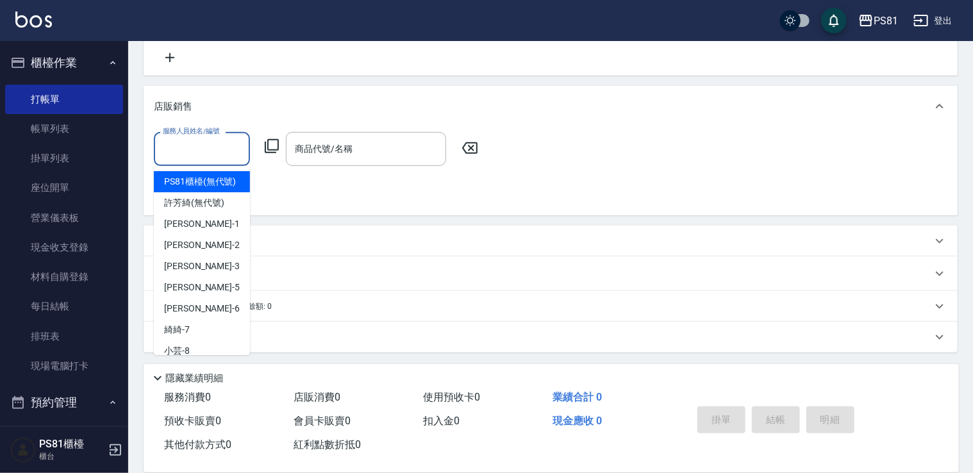
click at [200, 147] on input "服務人員姓名/編號" at bounding box center [202, 149] width 85 height 22
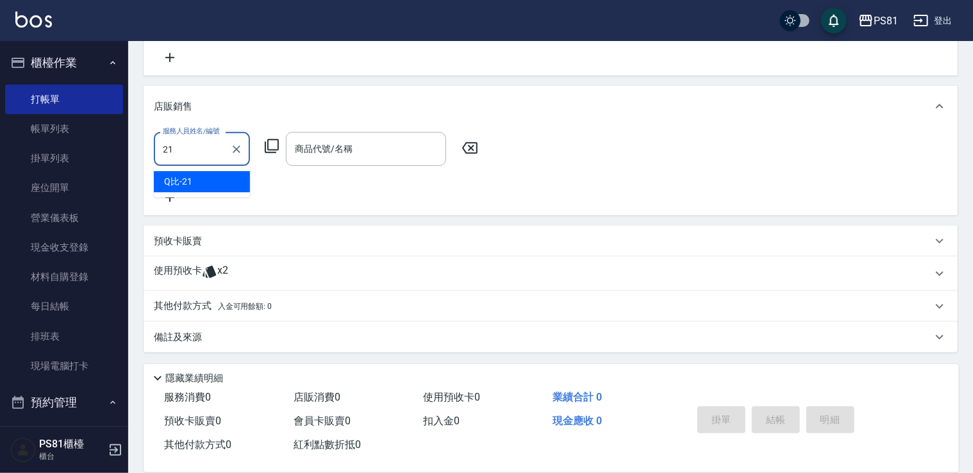
type input "Q比-21"
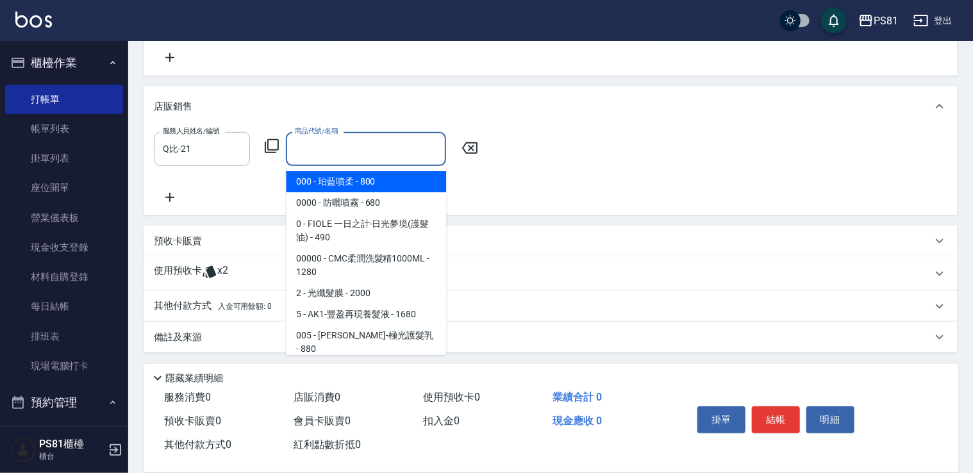
click at [302, 150] on input "商品代號/名稱" at bounding box center [366, 149] width 149 height 22
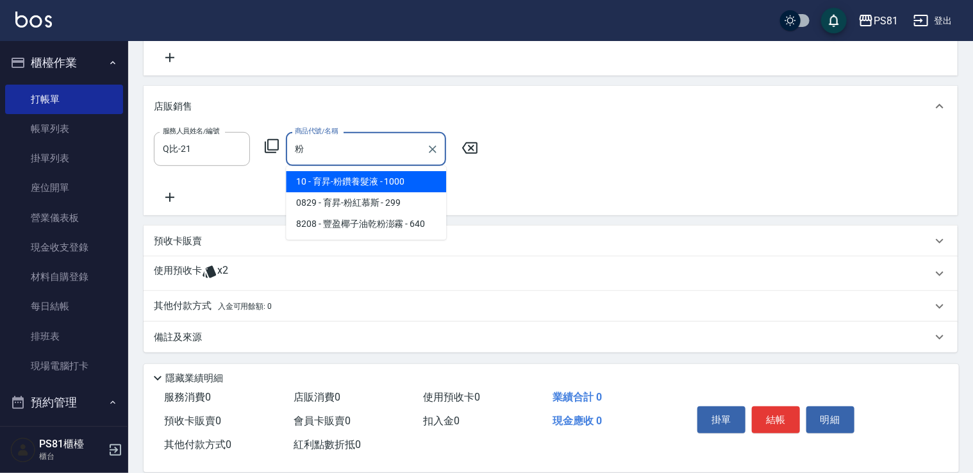
click at [380, 185] on span "10 - 育昇-粉鑽養髮液 - 1000" at bounding box center [366, 181] width 160 height 21
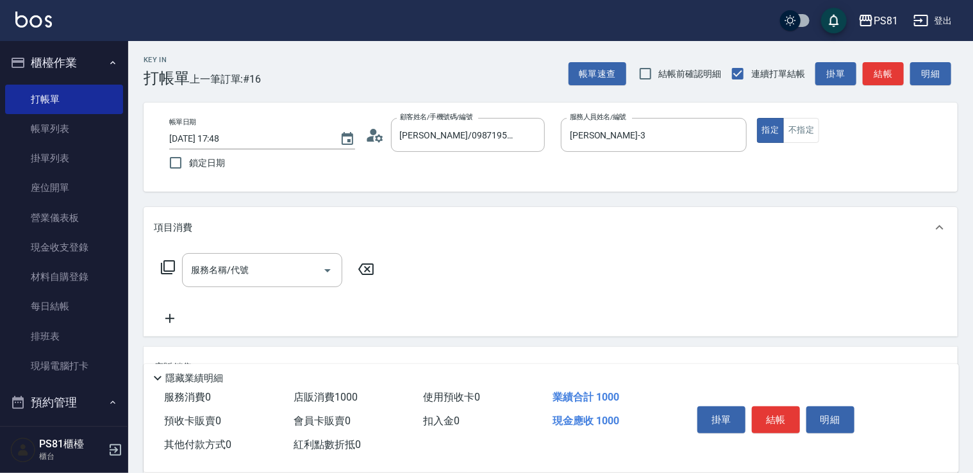
scroll to position [0, 0]
type input "育昇-粉鑽養髮液"
click at [769, 417] on button "結帳" at bounding box center [776, 420] width 48 height 27
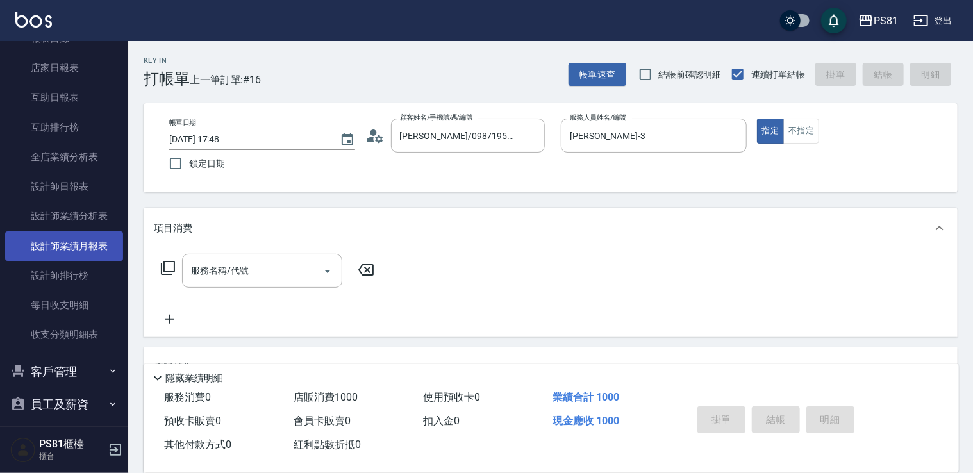
scroll to position [608, 0]
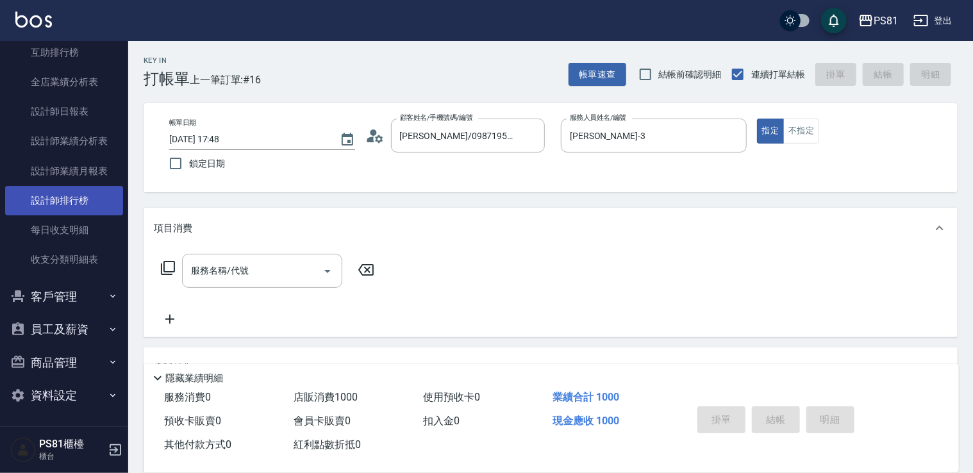
type input "[DATE] 18:04"
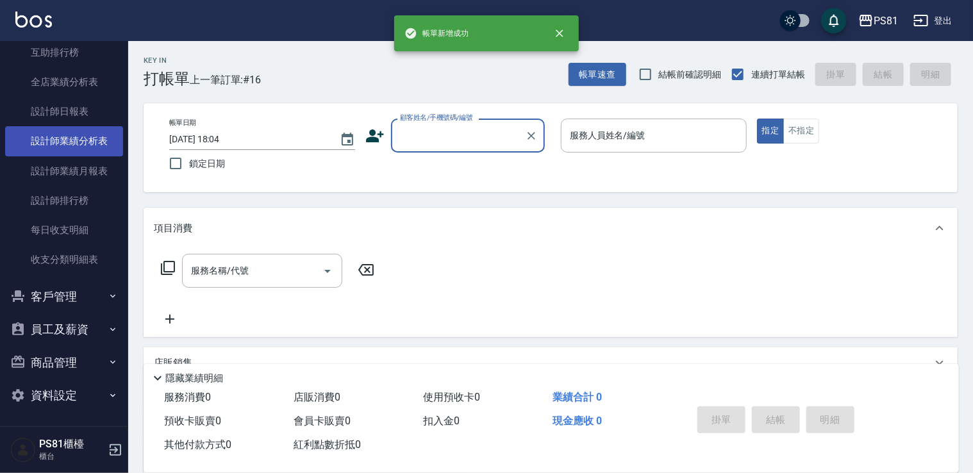
scroll to position [0, 0]
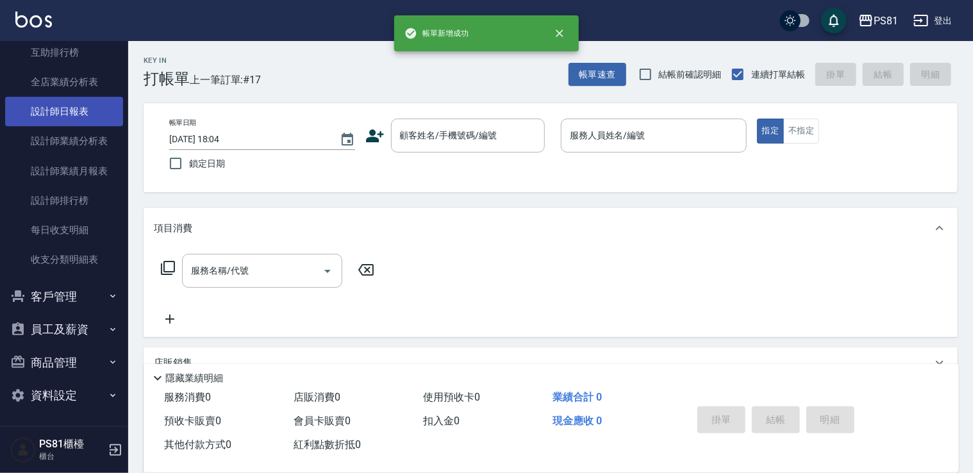
click at [82, 110] on link "設計師日報表" at bounding box center [64, 111] width 118 height 29
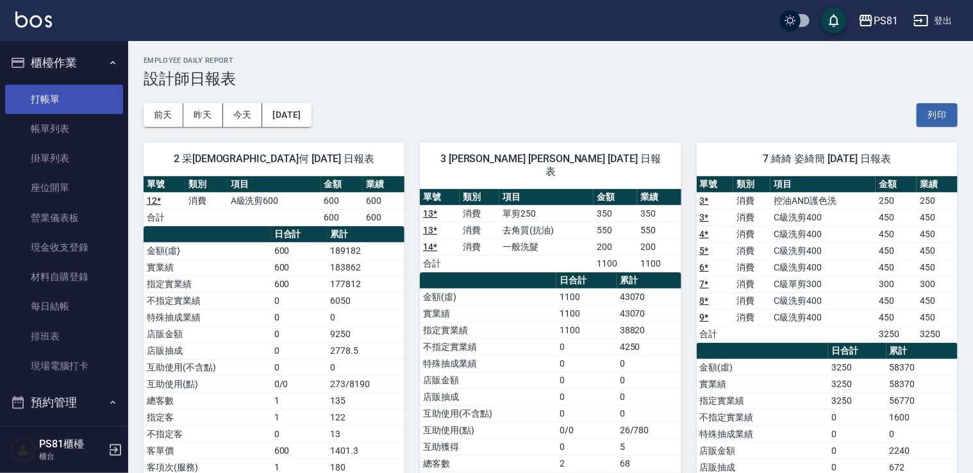
click at [69, 106] on link "打帳單" at bounding box center [64, 99] width 118 height 29
